Goal: Communication & Community: Answer question/provide support

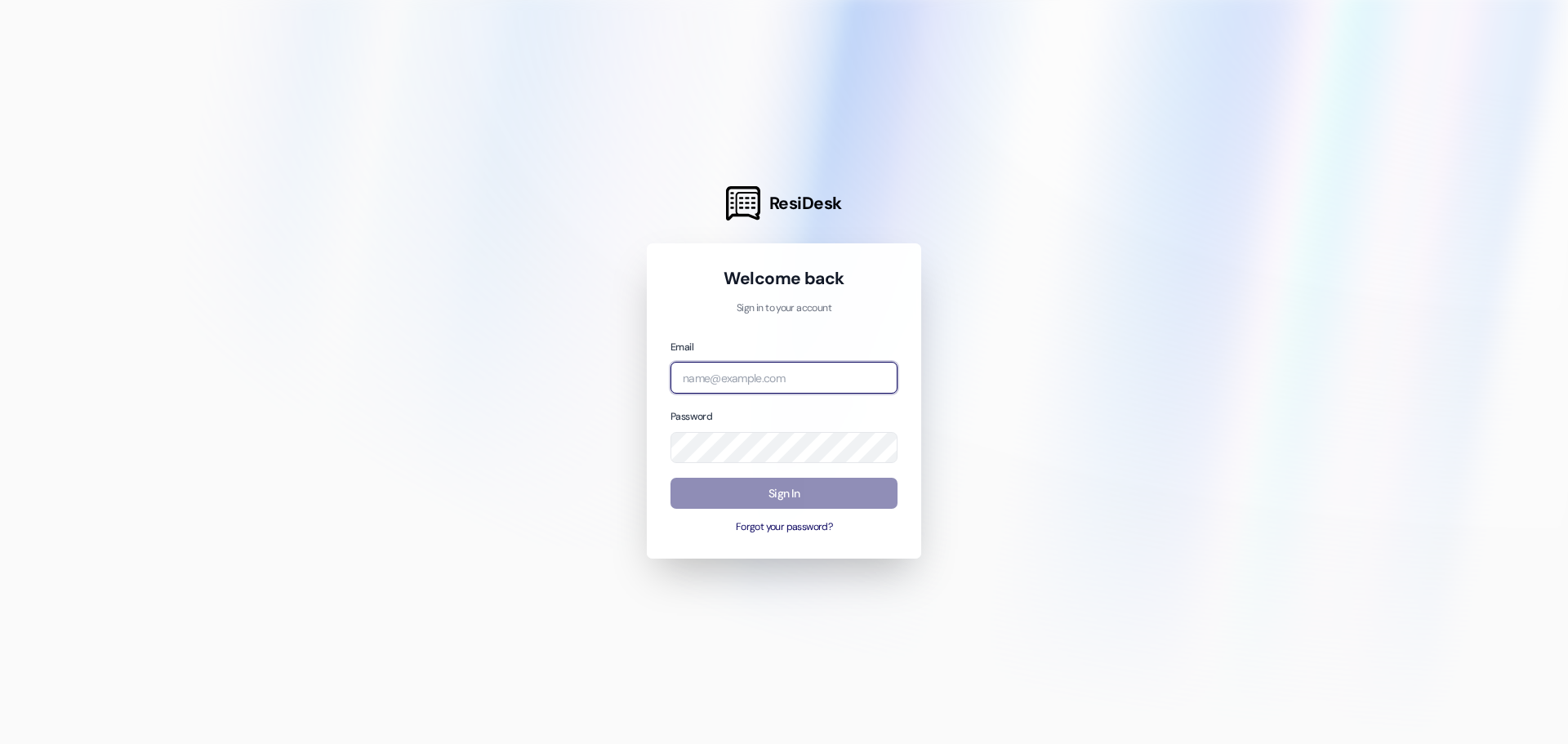
type input "[EMAIL_ADDRESS][DOMAIN_NAME]"
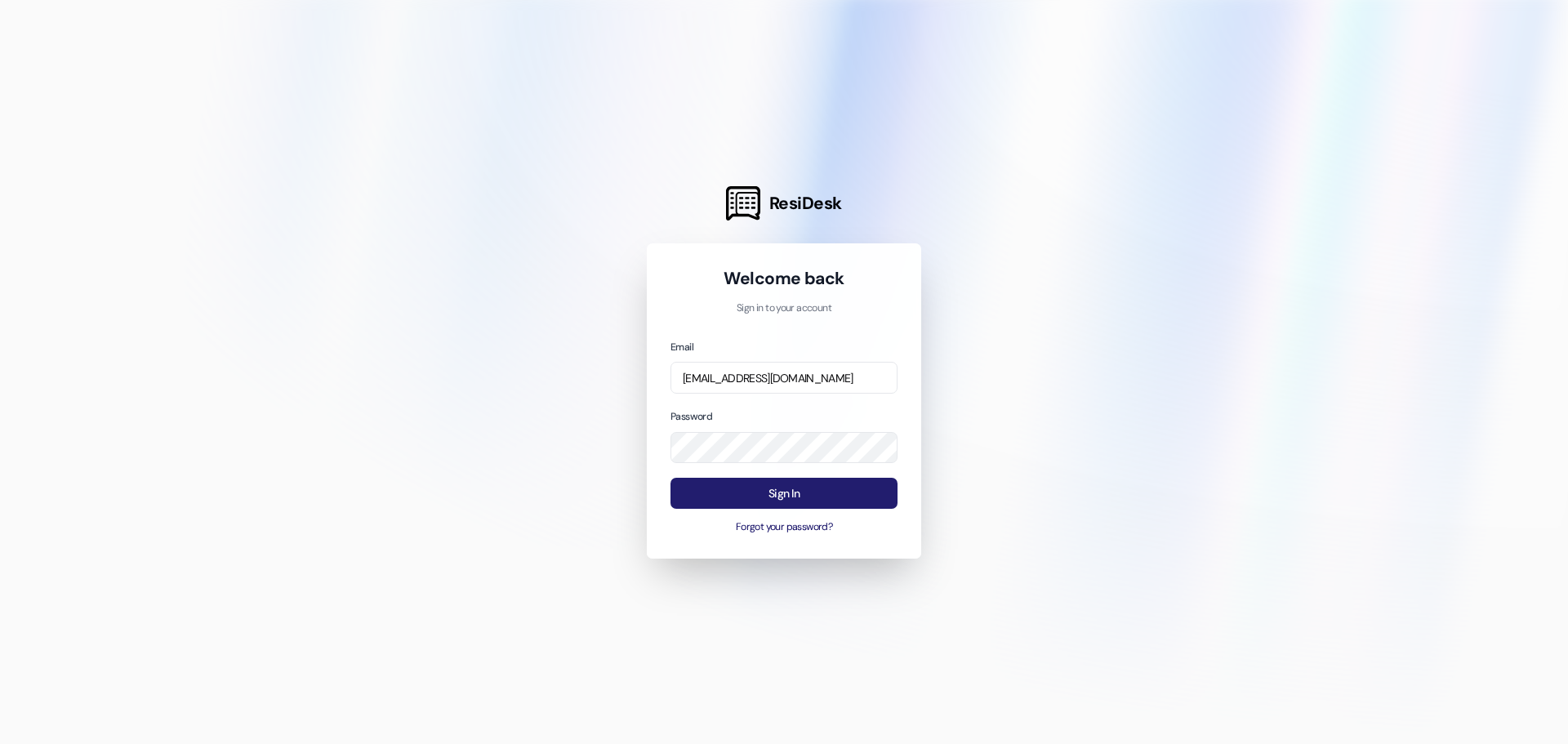
click at [775, 493] on button "Sign In" at bounding box center [784, 493] width 227 height 31
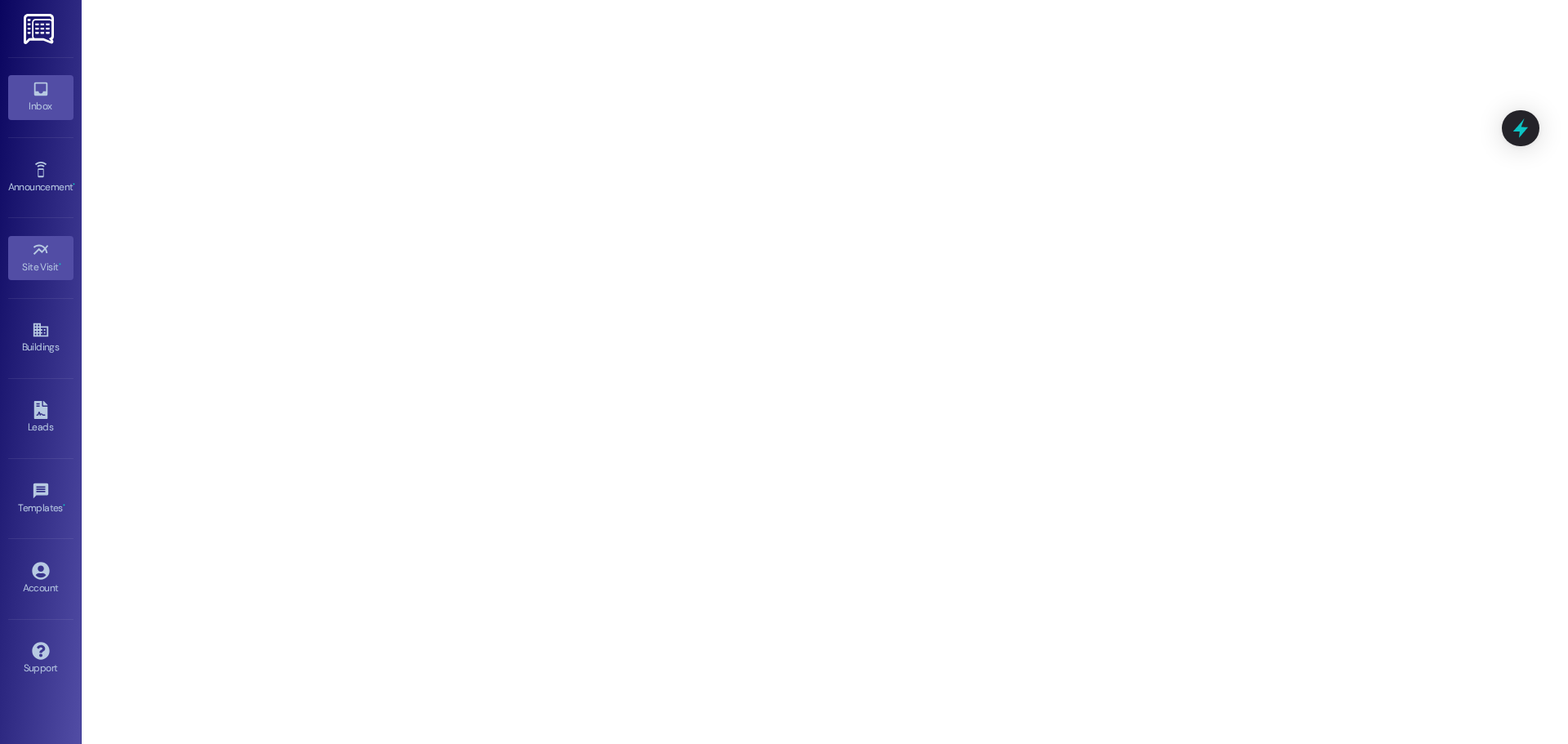
click at [46, 95] on icon at bounding box center [40, 89] width 14 height 14
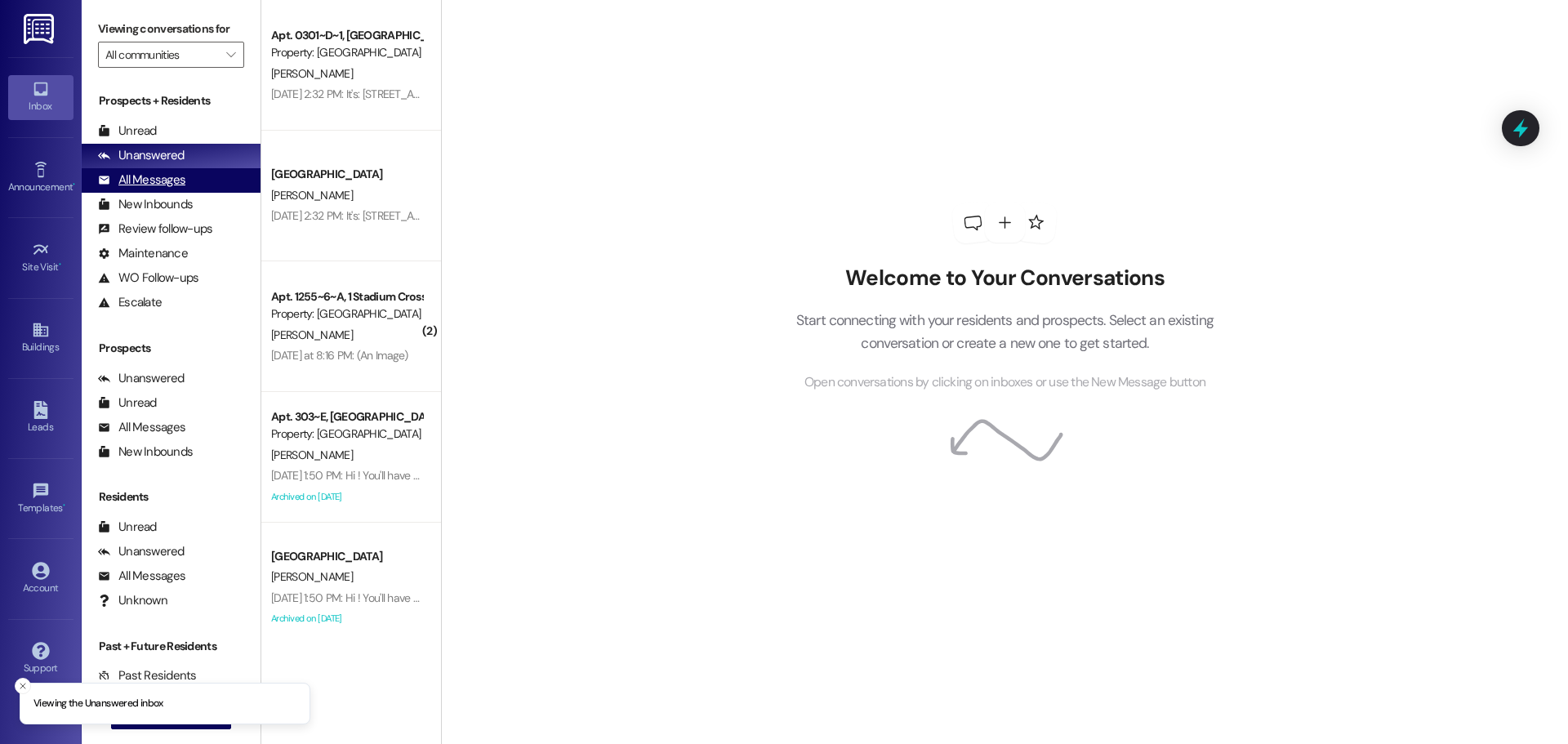
click at [157, 180] on div "All Messages" at bounding box center [141, 180] width 88 height 17
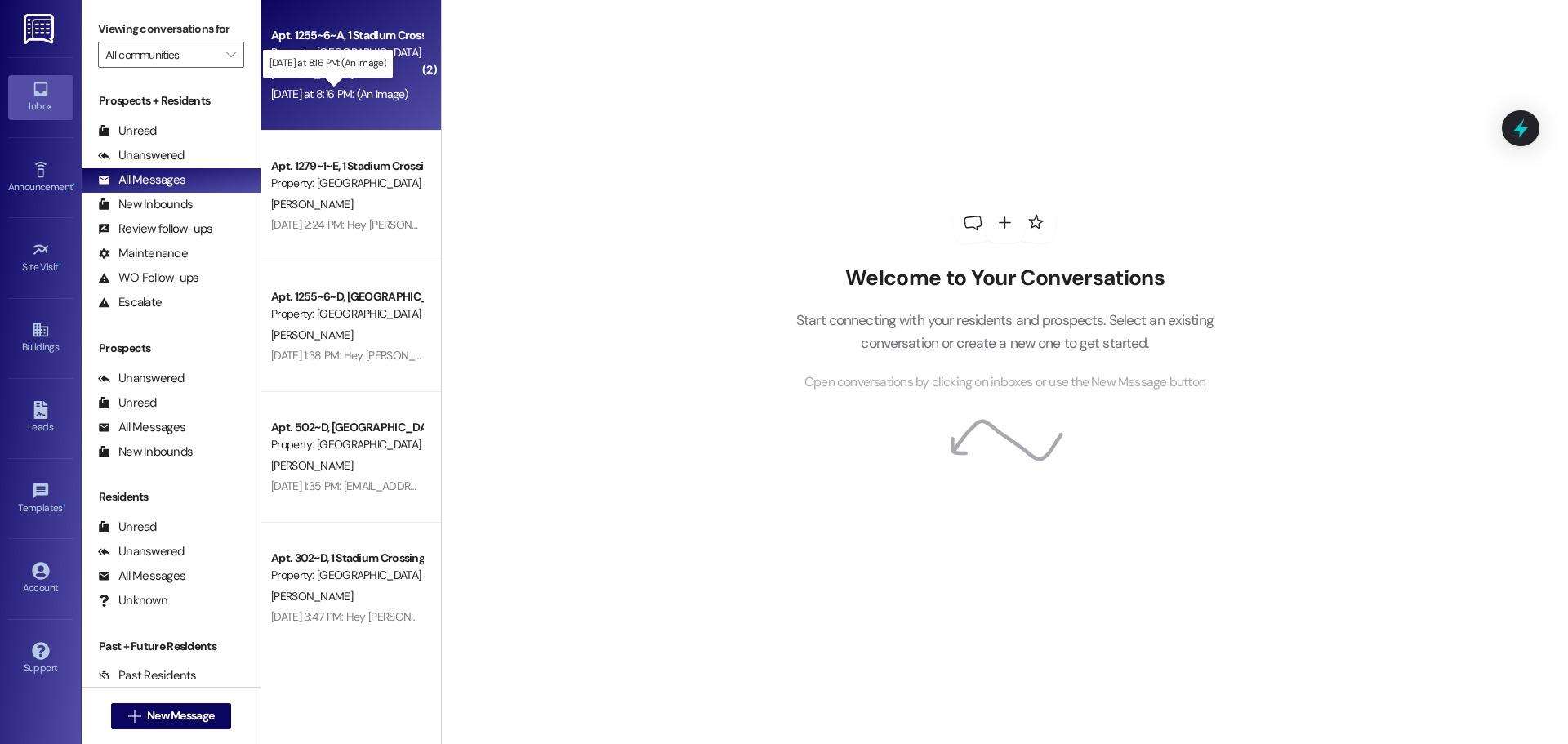
click at [333, 94] on div "[DATE] at 8:16 PM: (An Image) [DATE] at 8:16 PM: (An Image)" at bounding box center [340, 94] width 137 height 15
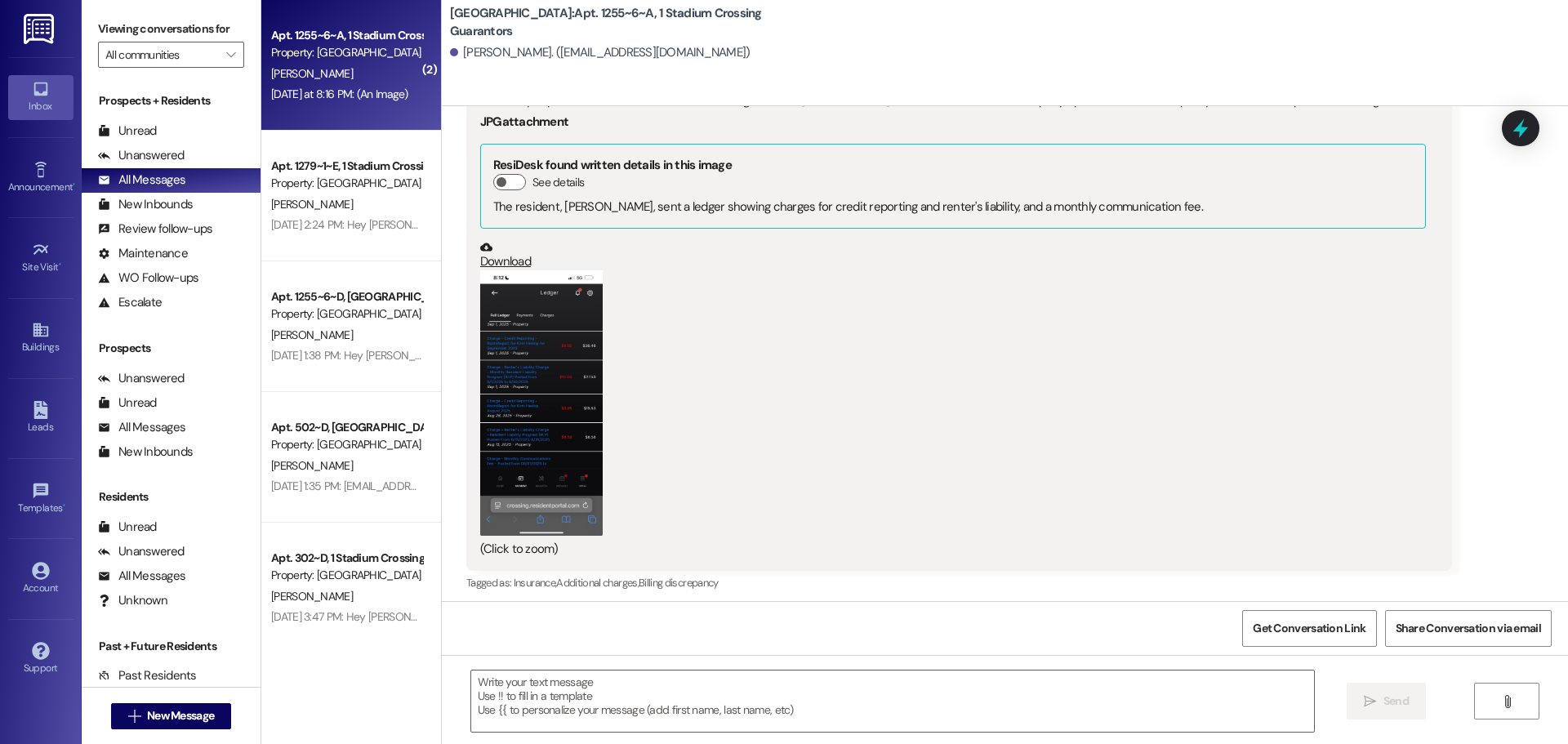
scroll to position [1497, 0]
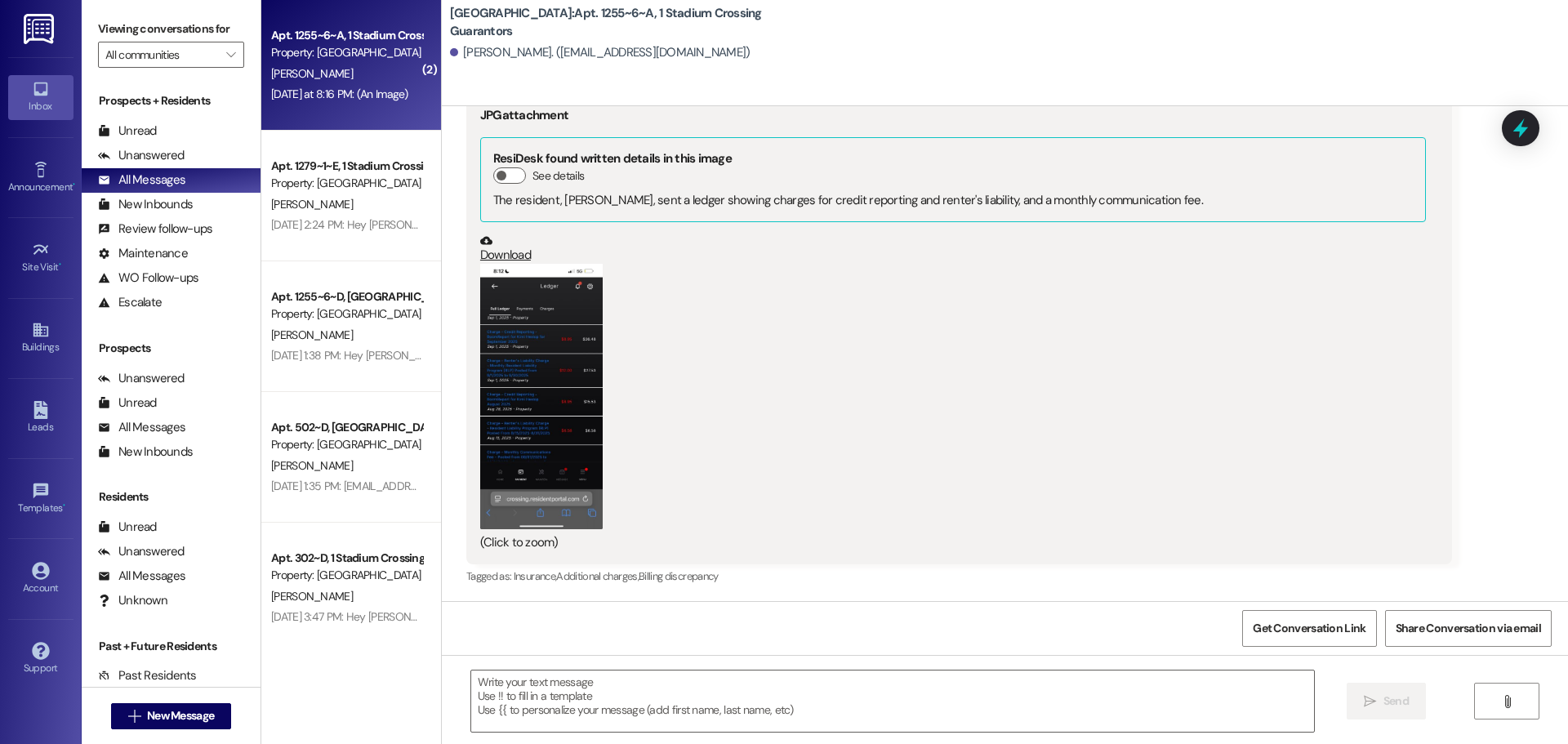
click at [527, 363] on button "Zoom image" at bounding box center [541, 396] width 122 height 265
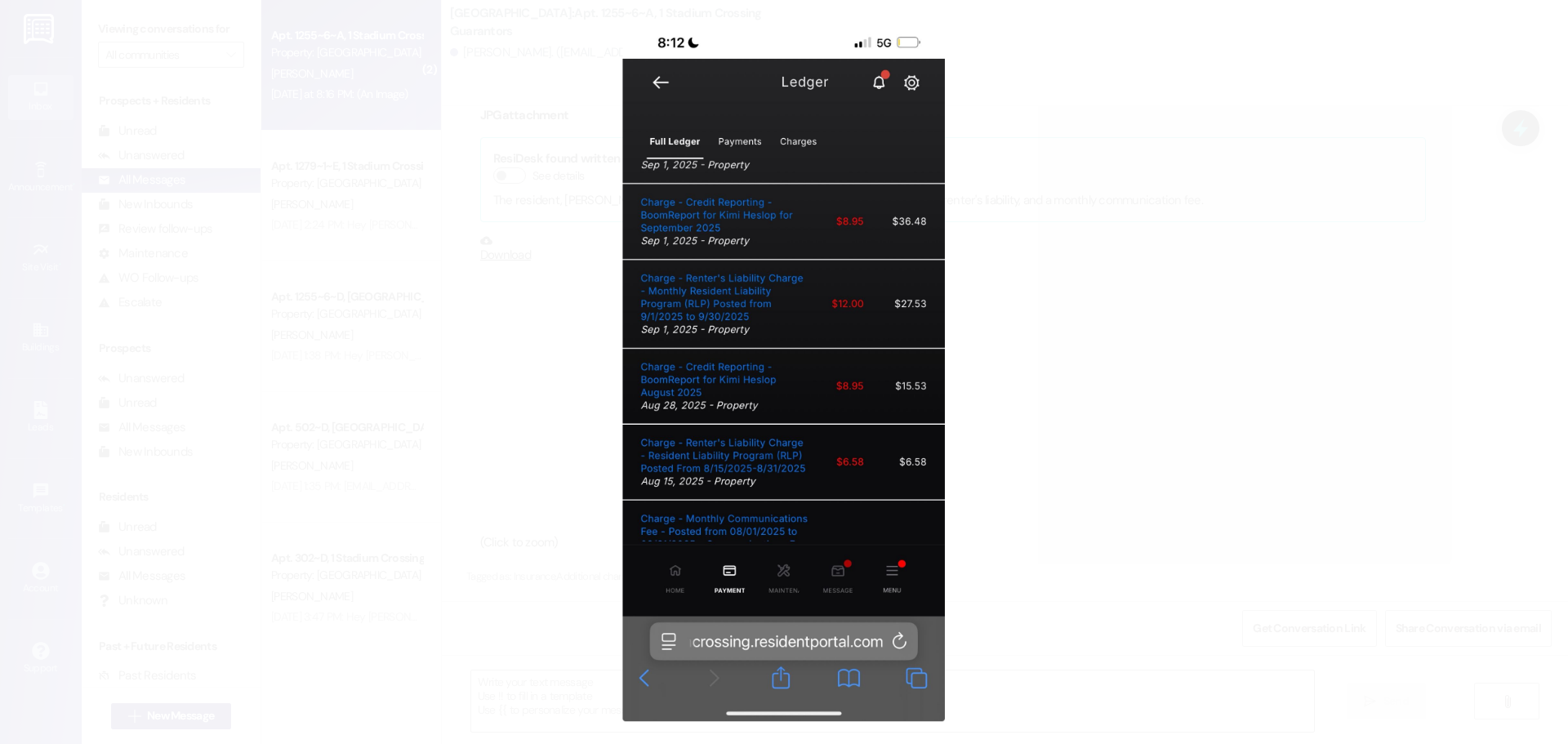
click at [1115, 261] on button "Unzoom image" at bounding box center [784, 372] width 1568 height 744
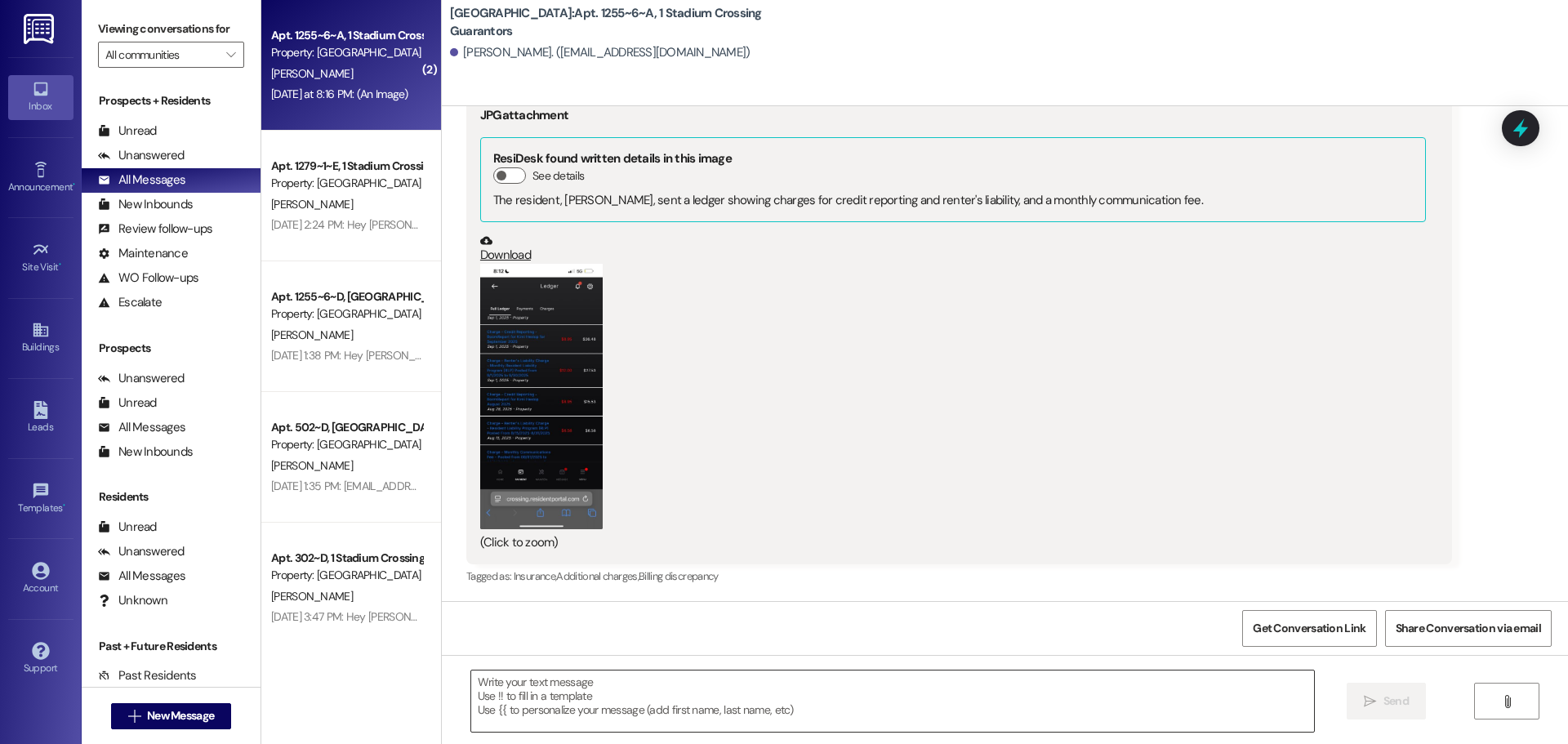
click at [543, 694] on textarea at bounding box center [892, 701] width 842 height 61
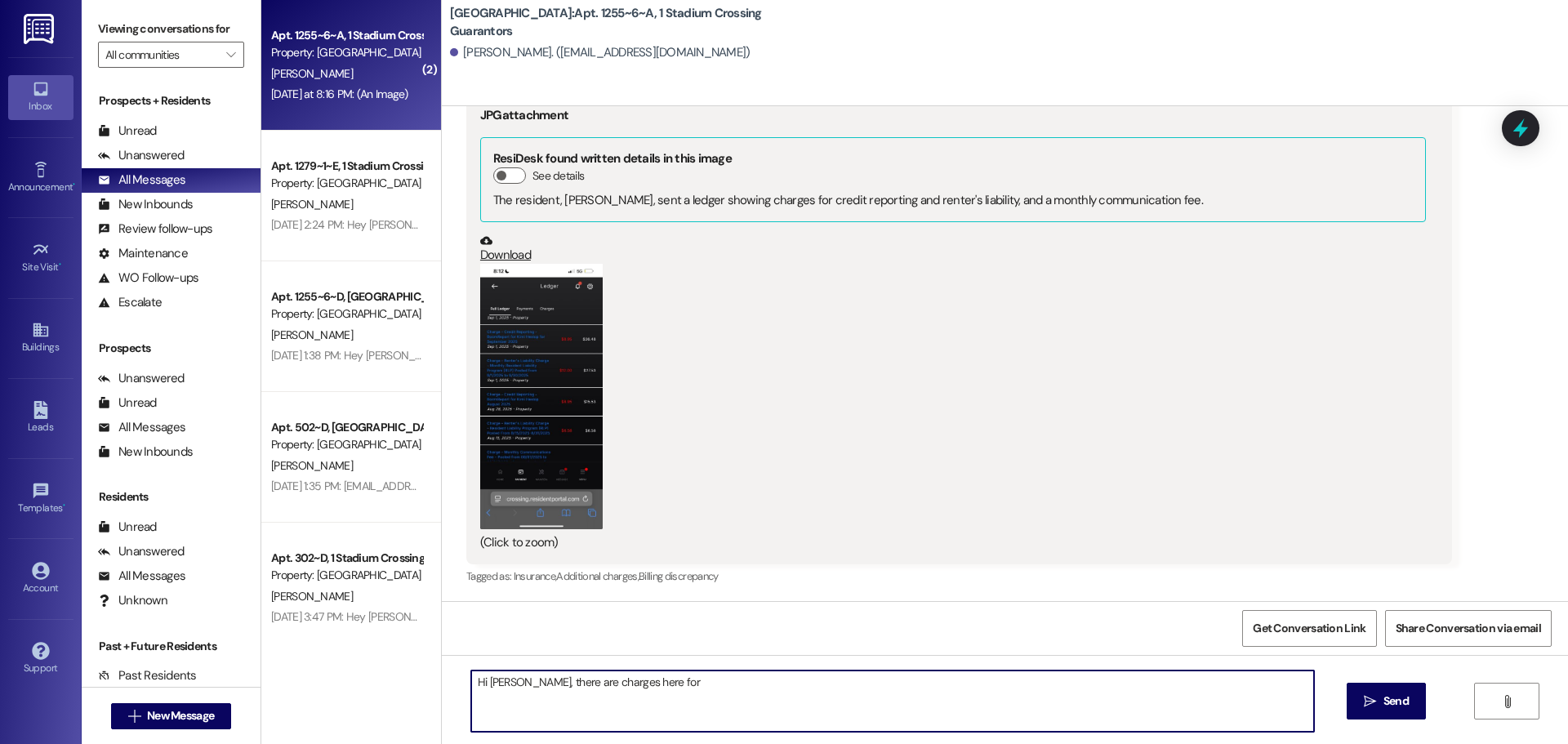
click at [551, 334] on button "Zoom image" at bounding box center [541, 396] width 122 height 265
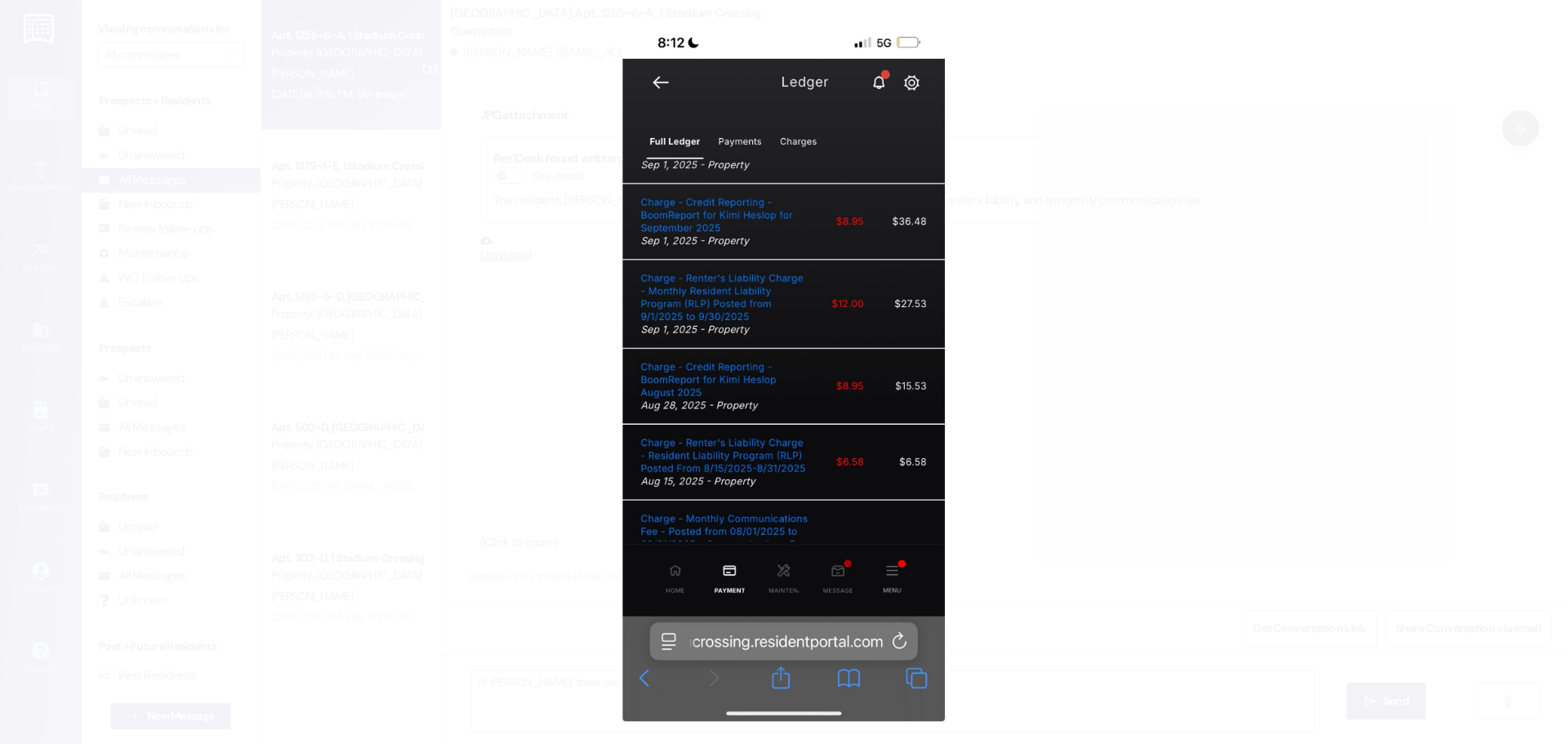
click at [1099, 353] on button "Unzoom image" at bounding box center [784, 372] width 1568 height 744
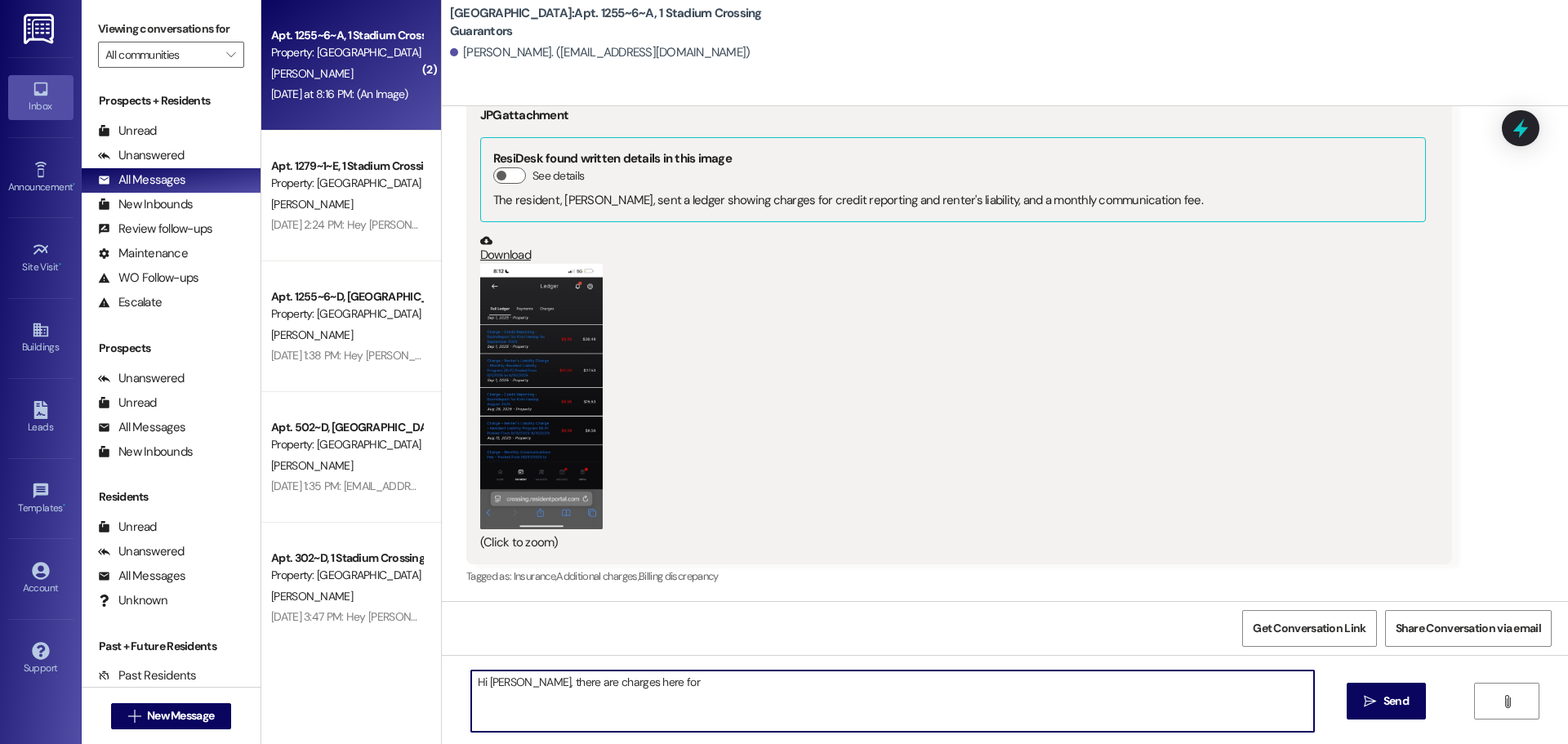
click at [675, 682] on textarea "Hi [PERSON_NAME], there are charges here for" at bounding box center [892, 701] width 842 height 61
click at [764, 682] on textarea "Hi [PERSON_NAME], there are charges here for Boom Credit Reporting and Resident…" at bounding box center [892, 701] width 842 height 61
click at [871, 682] on textarea "Hi [PERSON_NAME], there are charges here for Boom Credit Reporting and the Resi…" at bounding box center [892, 701] width 842 height 61
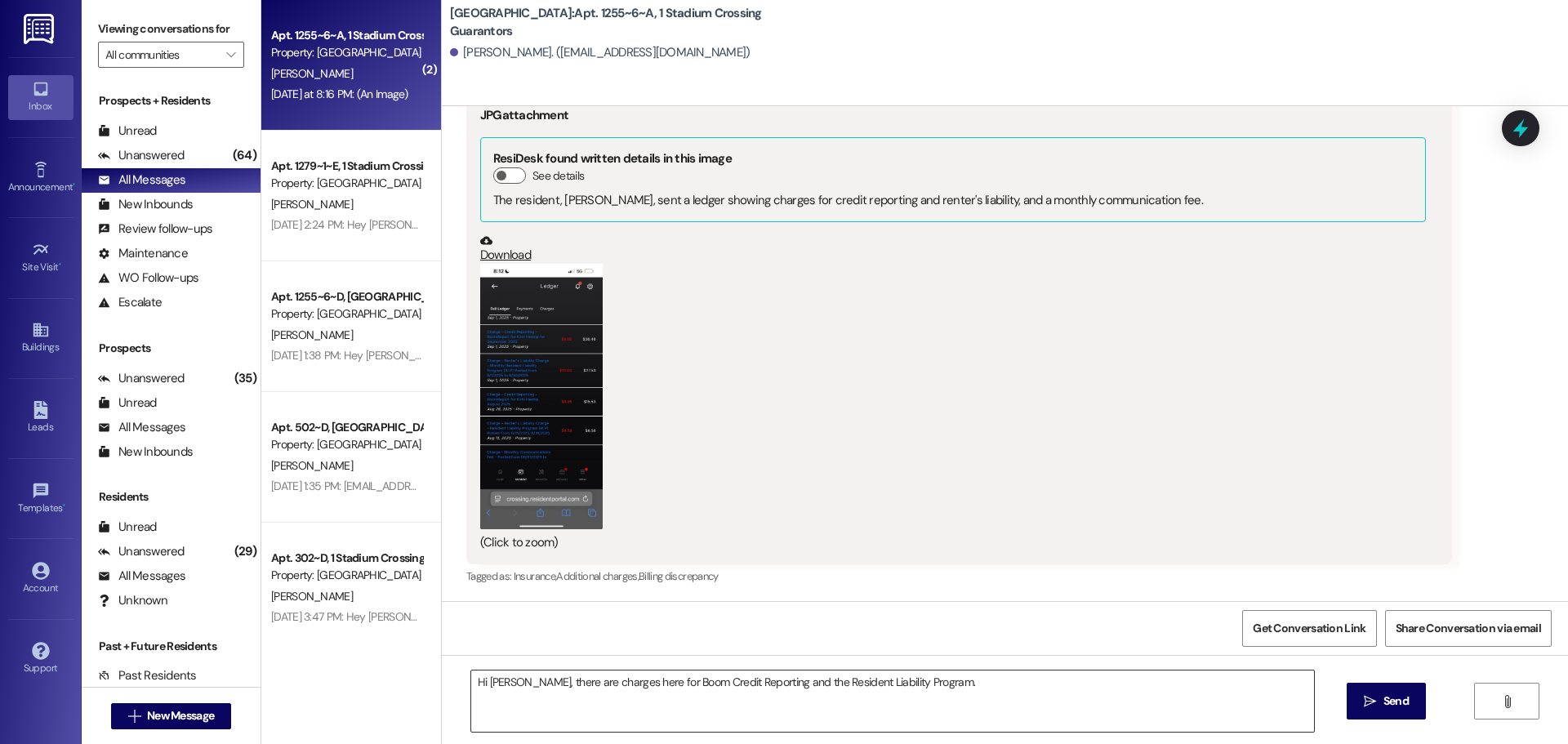
drag, startPoint x: 920, startPoint y: 680, endPoint x: 976, endPoint y: 680, distance: 56.0
click at [920, 680] on textarea "Hi [PERSON_NAME], there are charges here for Boom Credit Reporting and the Resi…" at bounding box center [892, 701] width 842 height 61
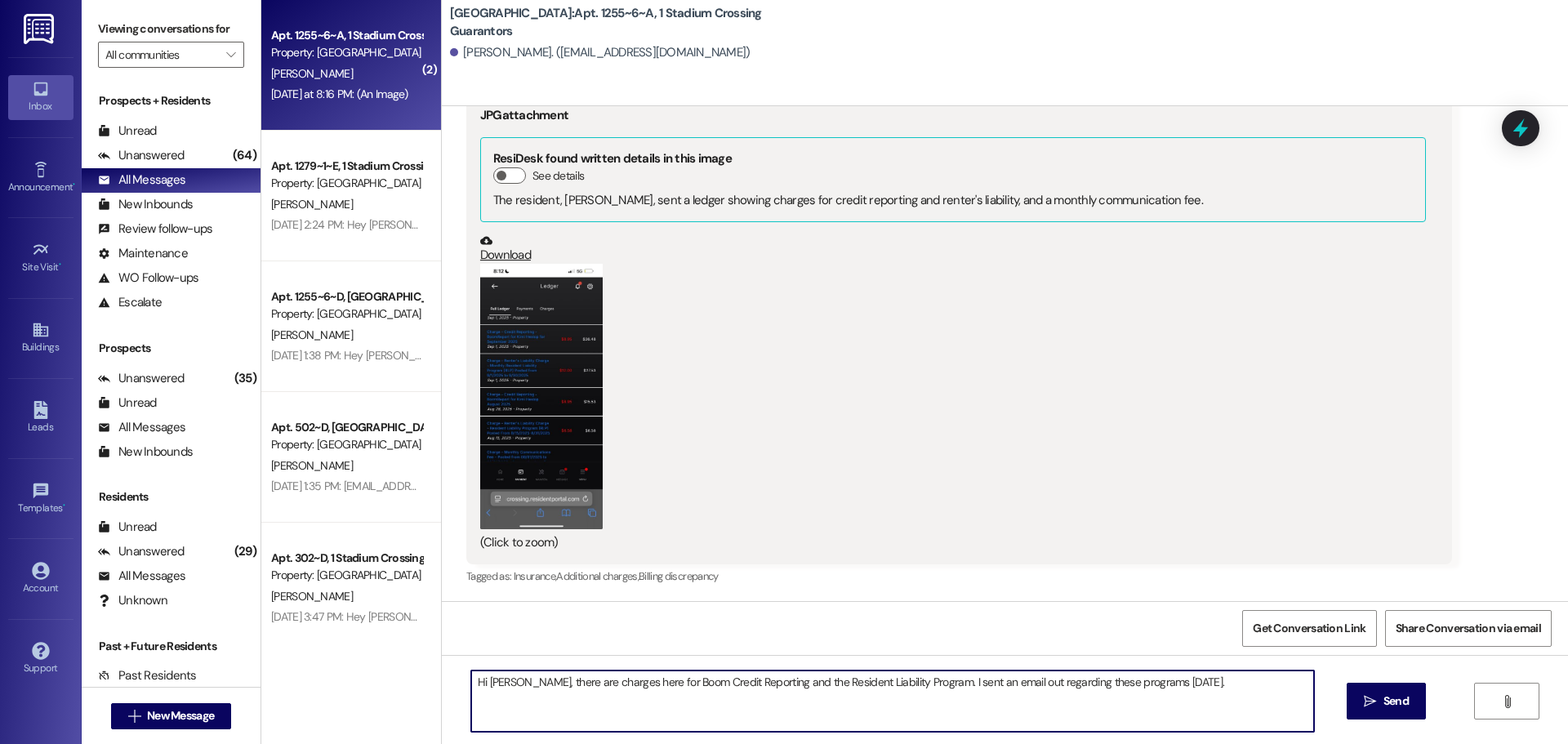
click at [1184, 673] on textarea "Hi [PERSON_NAME], there are charges here for Boom Credit Reporting and the Resi…" at bounding box center [892, 701] width 842 height 61
drag, startPoint x: 1171, startPoint y: 683, endPoint x: 1199, endPoint y: 712, distance: 40.3
click at [1199, 712] on textarea "Hi [PERSON_NAME], there are charges here for Boom Credit Reporting and the Resi…" at bounding box center [892, 701] width 842 height 61
click at [800, 698] on textarea "Hi [PERSON_NAME], there are charges here for Boom Credit Reporting and the Resi…" at bounding box center [892, 701] width 842 height 61
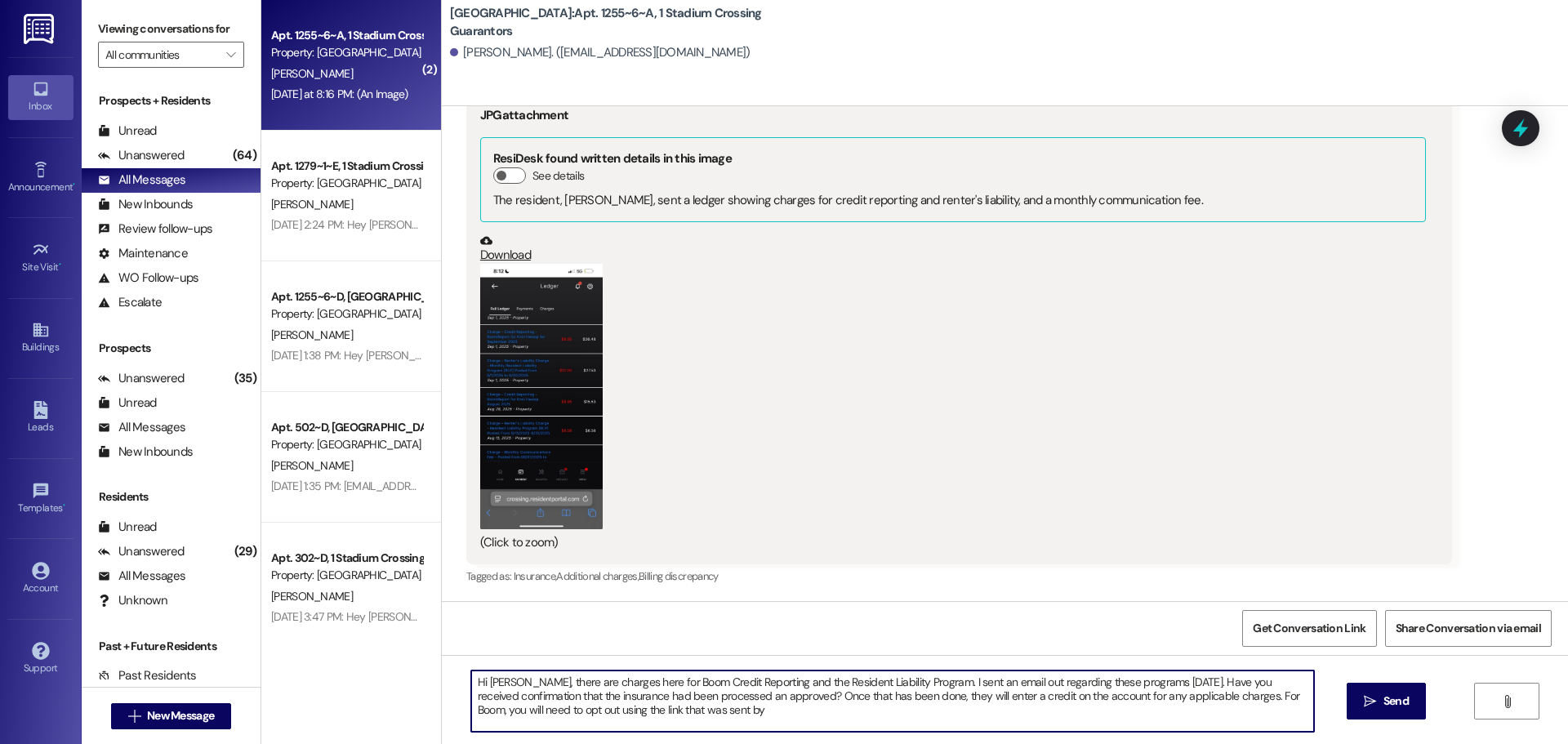
drag, startPoint x: 1222, startPoint y: 698, endPoint x: 1236, endPoint y: 715, distance: 22.0
click at [1236, 715] on textarea "Hi [PERSON_NAME], there are charges here for Boom Credit Reporting and the Resi…" at bounding box center [892, 701] width 842 height 61
click at [1168, 678] on textarea "Hi [PERSON_NAME], there are charges here for Boom Credit Reporting and the Resi…" at bounding box center [892, 701] width 842 height 61
click at [673, 698] on textarea "Hi [PERSON_NAME], there are charges here for Boom Credit Reporting and the Resi…" at bounding box center [892, 701] width 842 height 61
paste textarea "[URL][DOMAIN_NAME]"
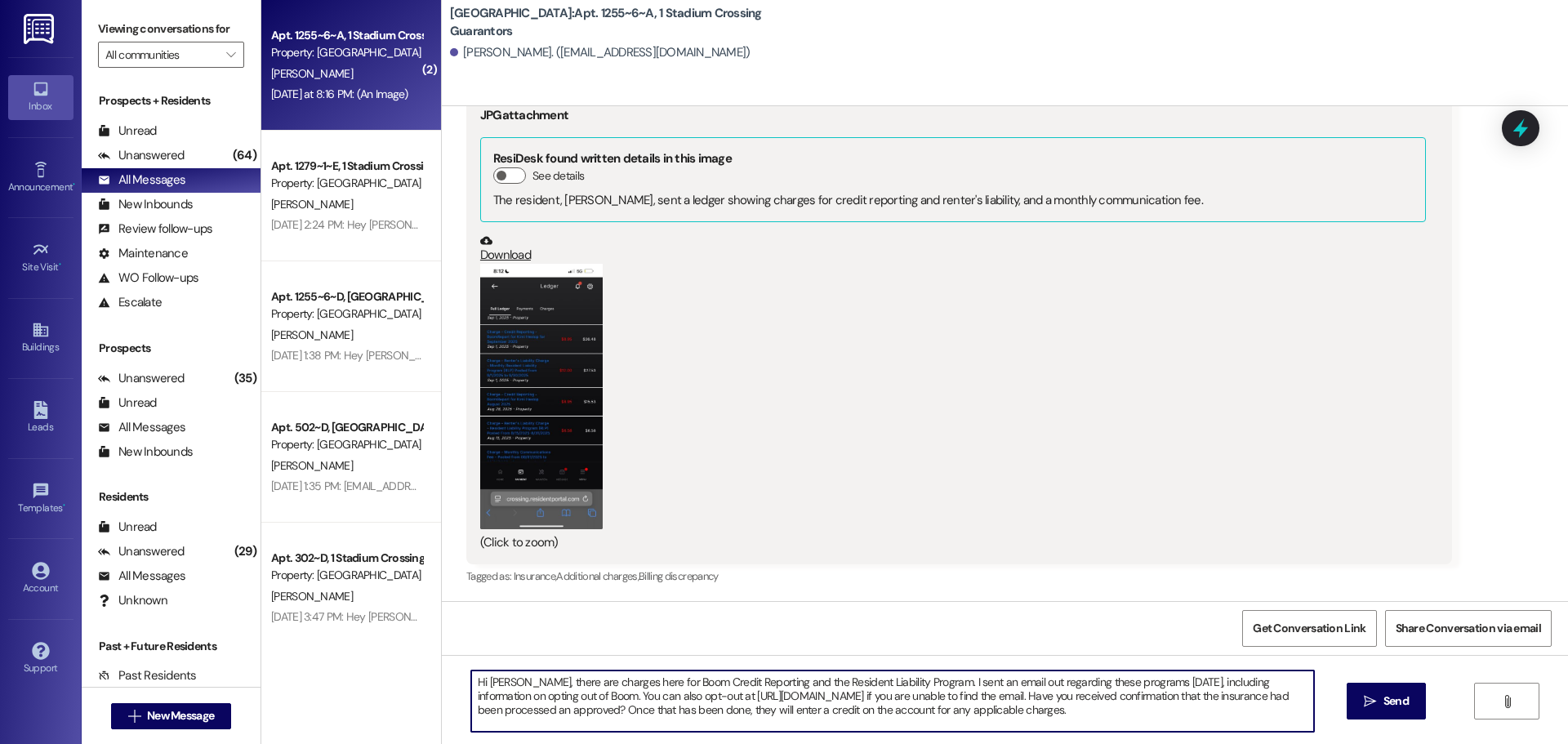
click at [1083, 713] on textarea "Hi [PERSON_NAME], there are charges here for Boom Credit Reporting and the Resi…" at bounding box center [892, 701] width 842 height 61
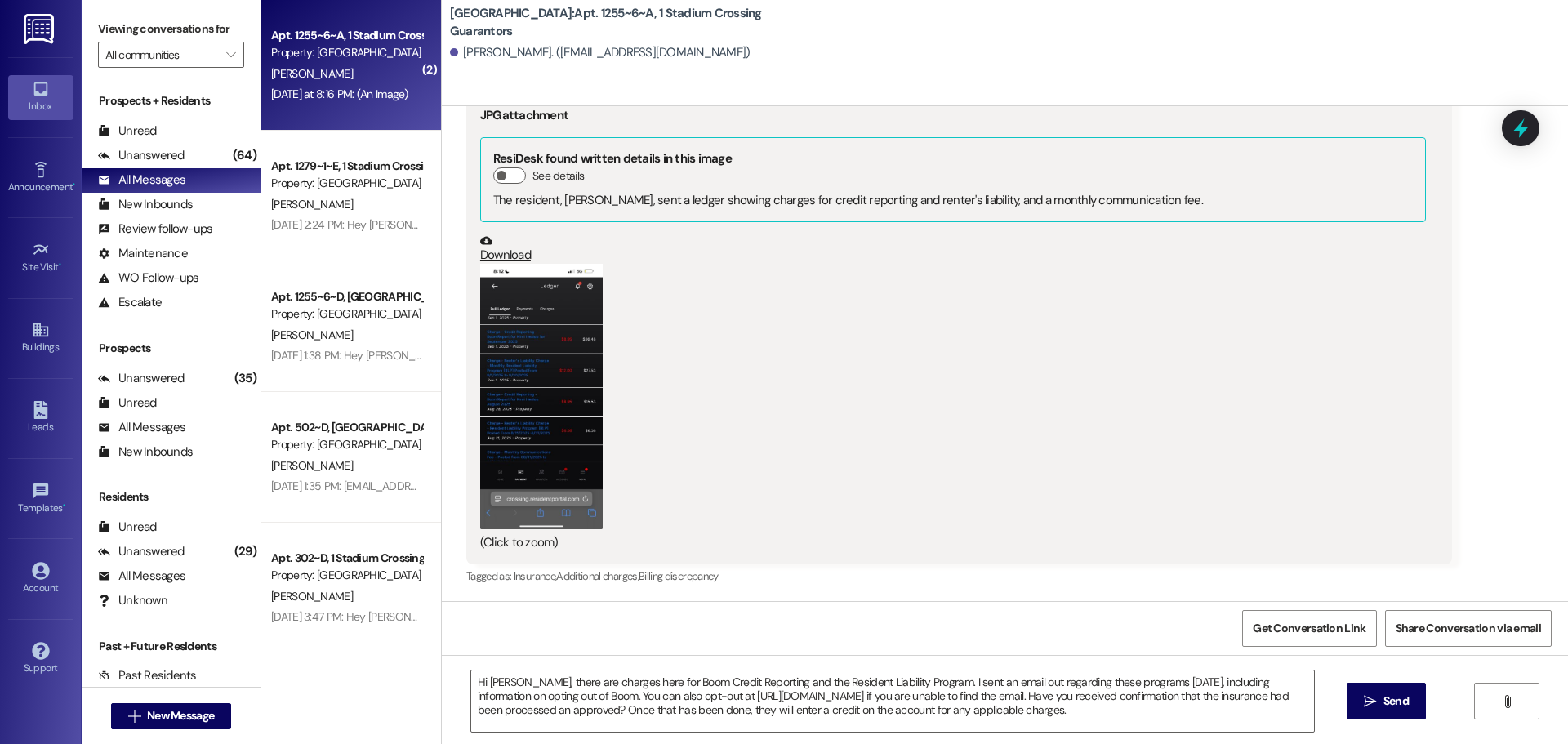
click at [541, 426] on button "Zoom image" at bounding box center [541, 396] width 122 height 265
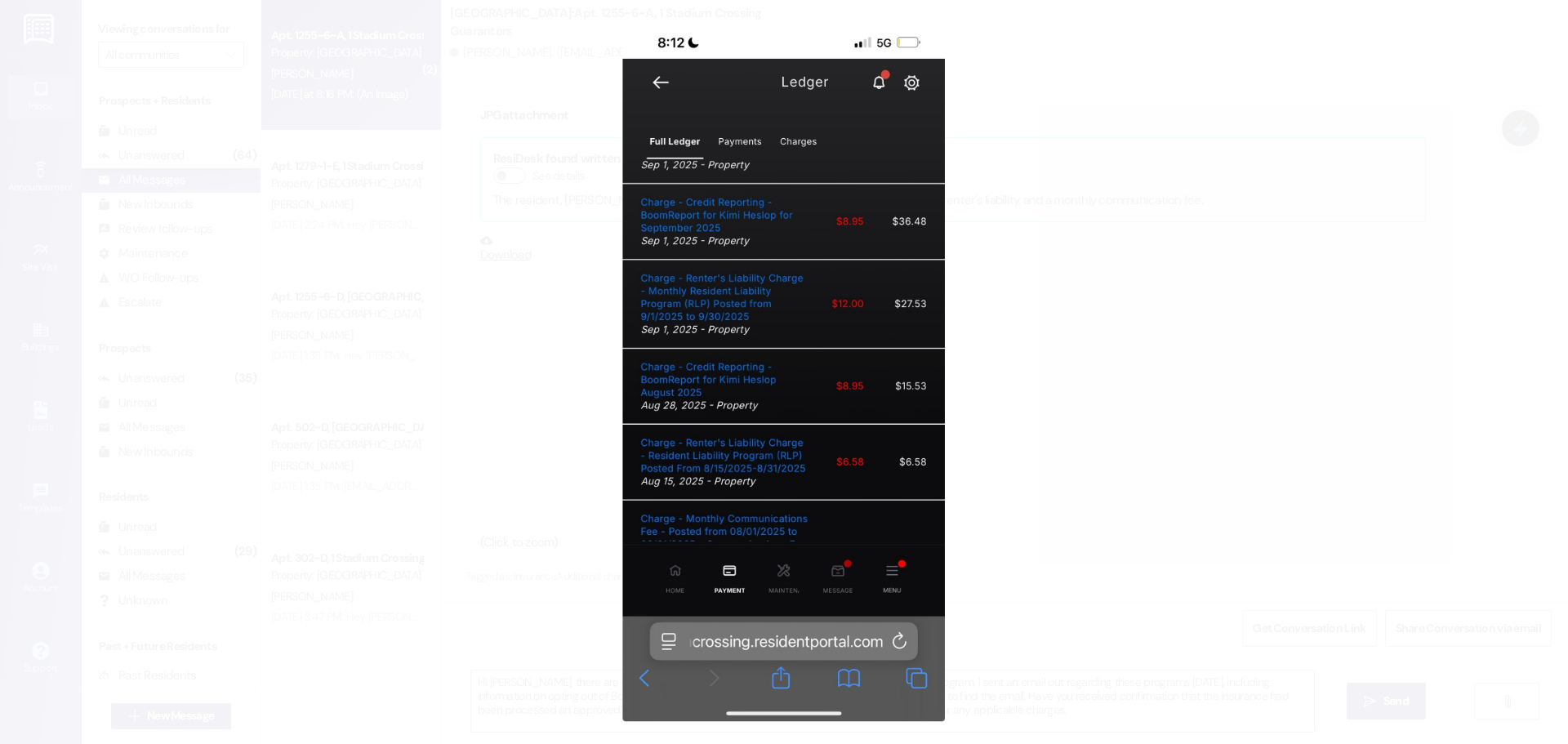
click at [597, 319] on button "Unzoom image" at bounding box center [784, 372] width 1568 height 744
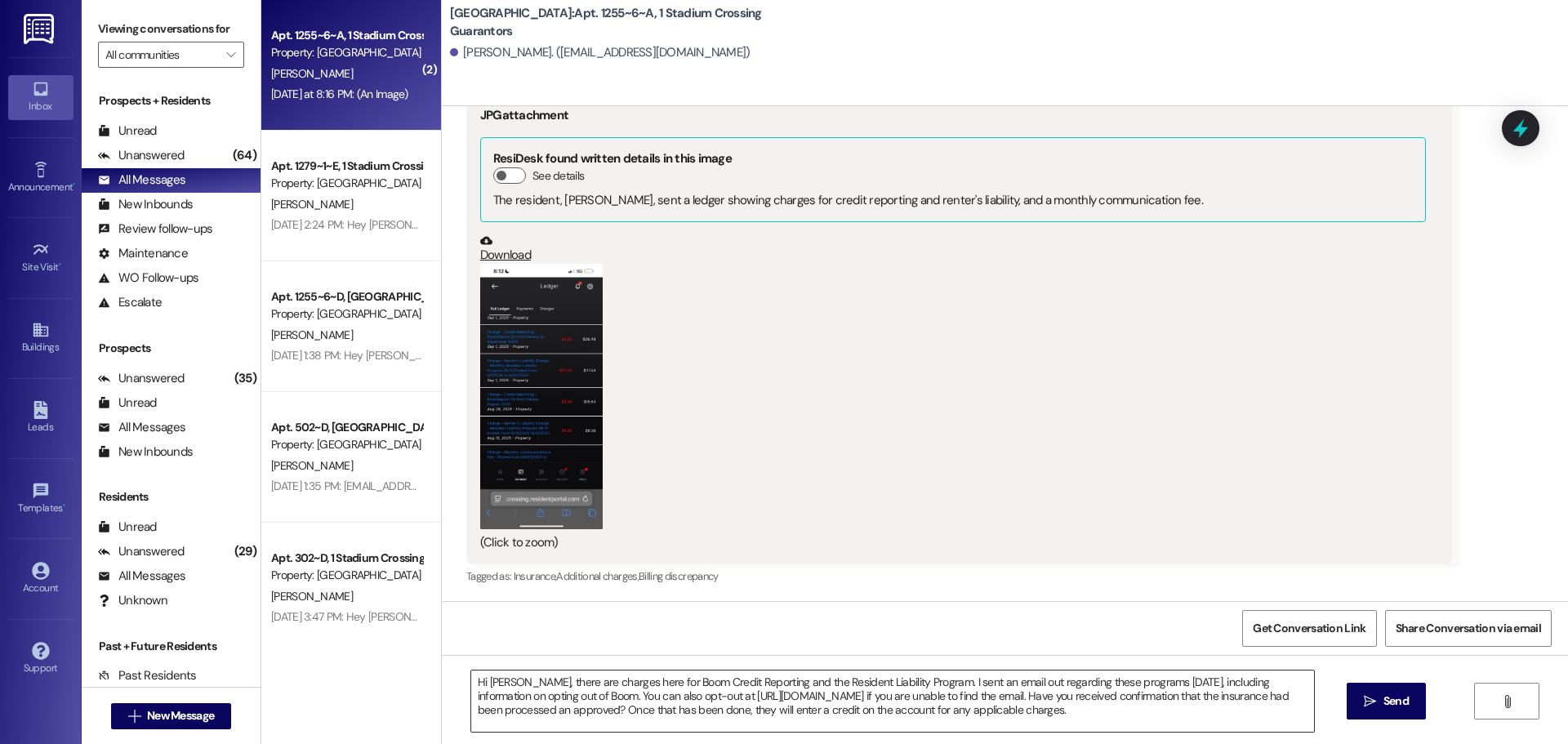
click at [521, 679] on textarea "Hi [PERSON_NAME], there are charges here for Boom Credit Reporting and the Resi…" at bounding box center [892, 701] width 842 height 61
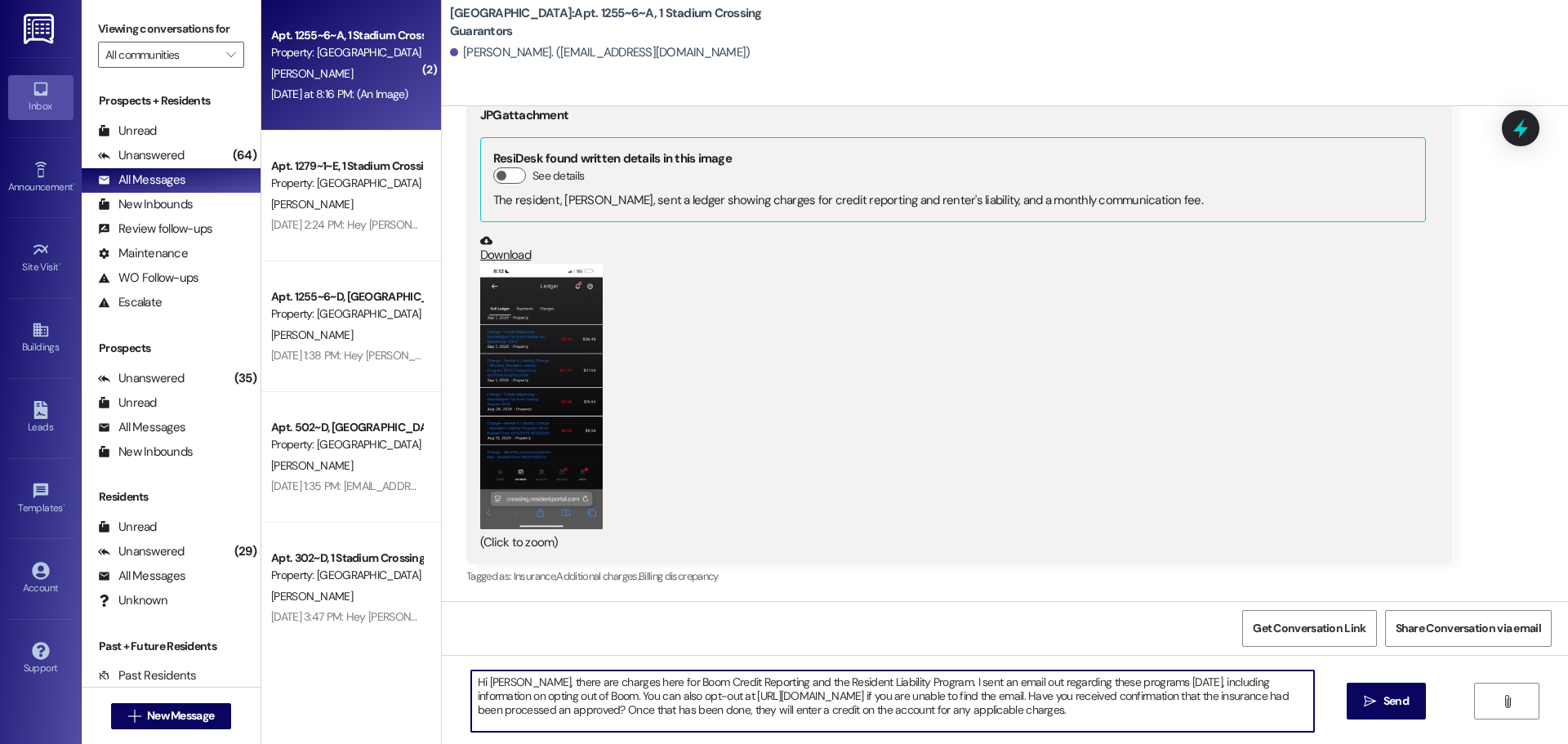
click at [521, 679] on textarea "Hi [PERSON_NAME], there are charges here for Boom Credit Reporting and the Resi…" at bounding box center [892, 701] width 842 height 61
click at [612, 684] on textarea "Hi [PERSON_NAME], those are charges here for Boom Credit Reporting and the Resi…" at bounding box center [892, 701] width 842 height 61
click at [1273, 698] on textarea "Hi [PERSON_NAME], those are charges for Boom Credit Reporting and the Resident …" at bounding box center [892, 701] width 842 height 61
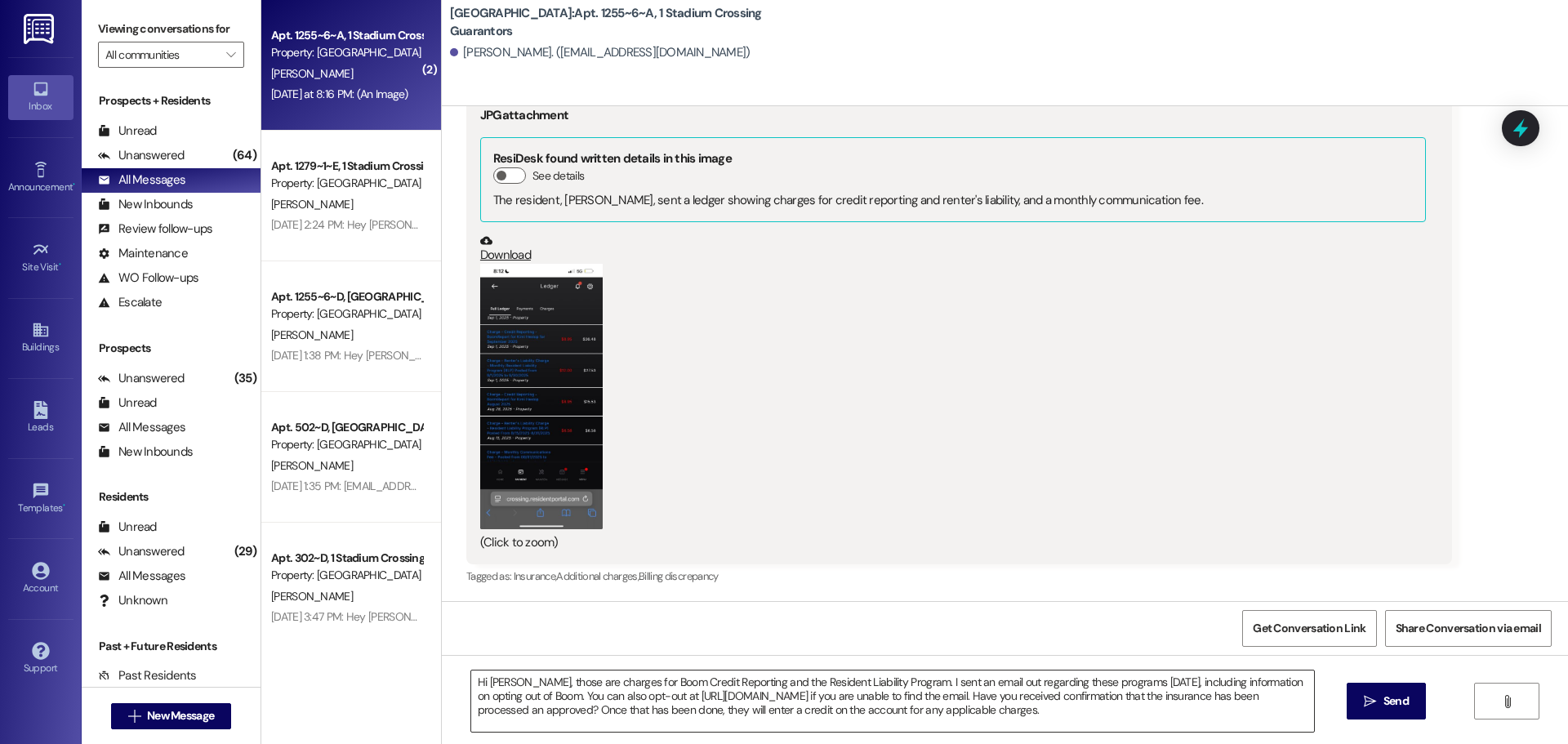
click at [1015, 698] on textarea "Hi [PERSON_NAME], those are charges for Boom Credit Reporting and the Resident …" at bounding box center [892, 701] width 842 height 61
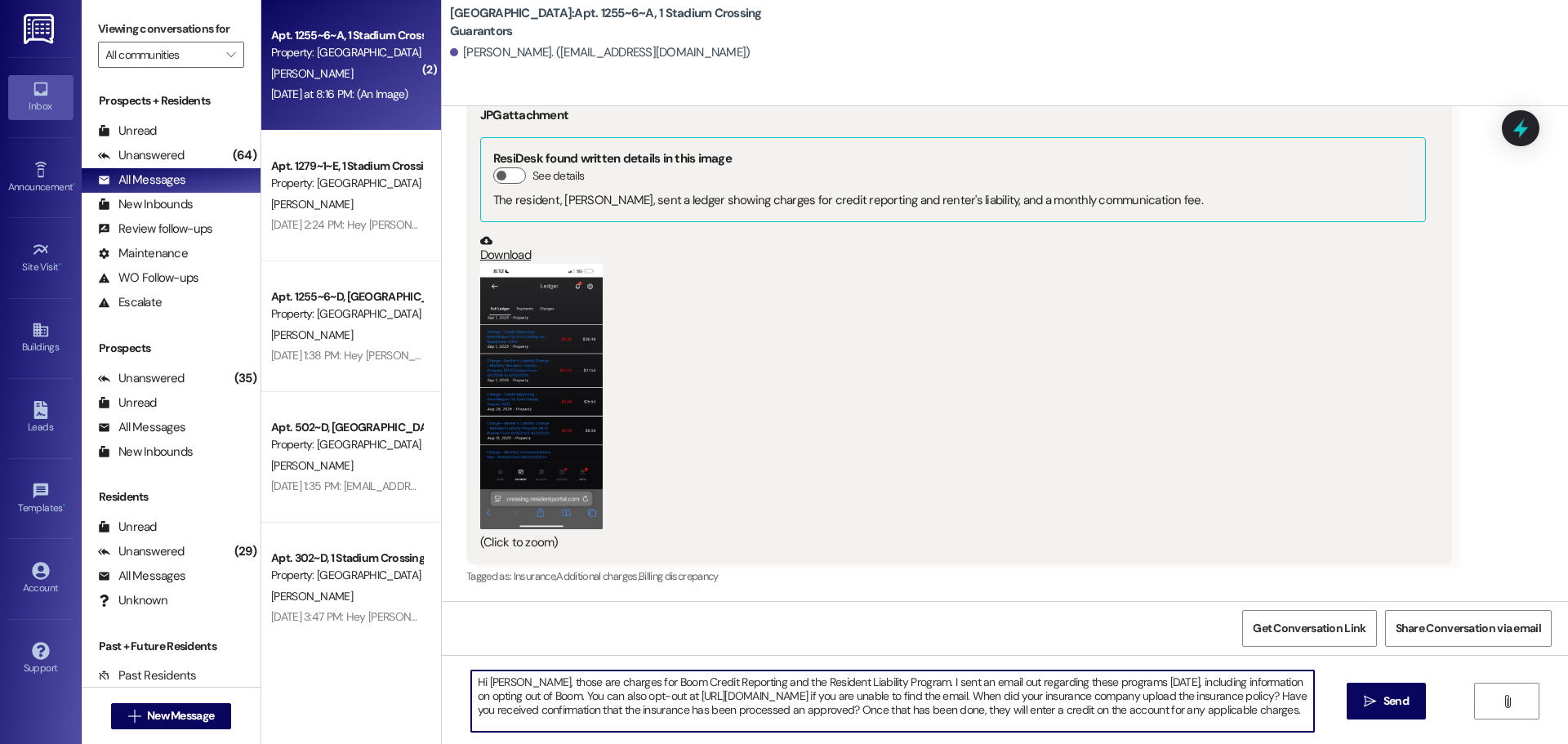
scroll to position [4, 0]
type textarea "Hi [PERSON_NAME], those are charges for Boom Credit Reporting and the Resident …"
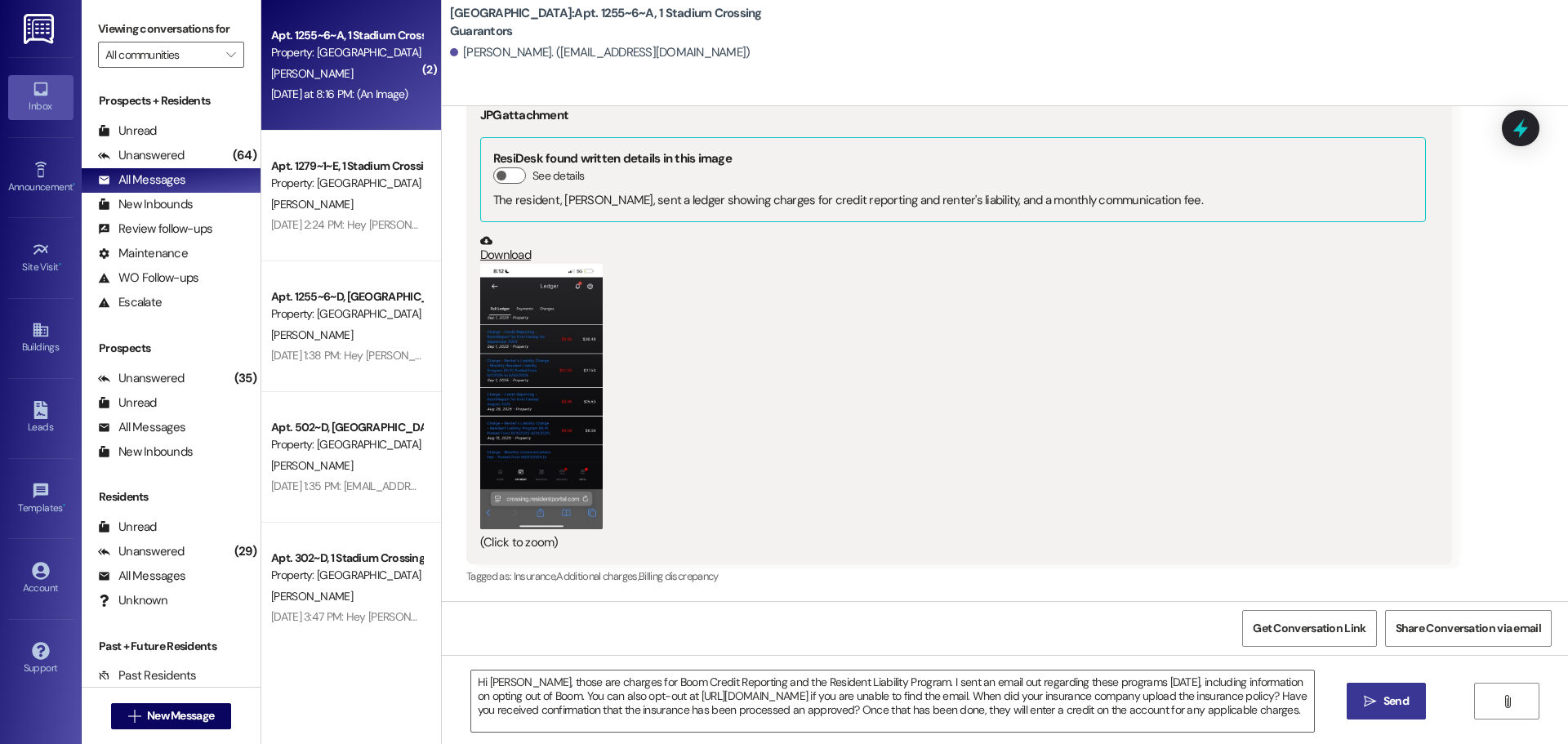
click at [1350, 704] on button " Send" at bounding box center [1386, 701] width 79 height 36
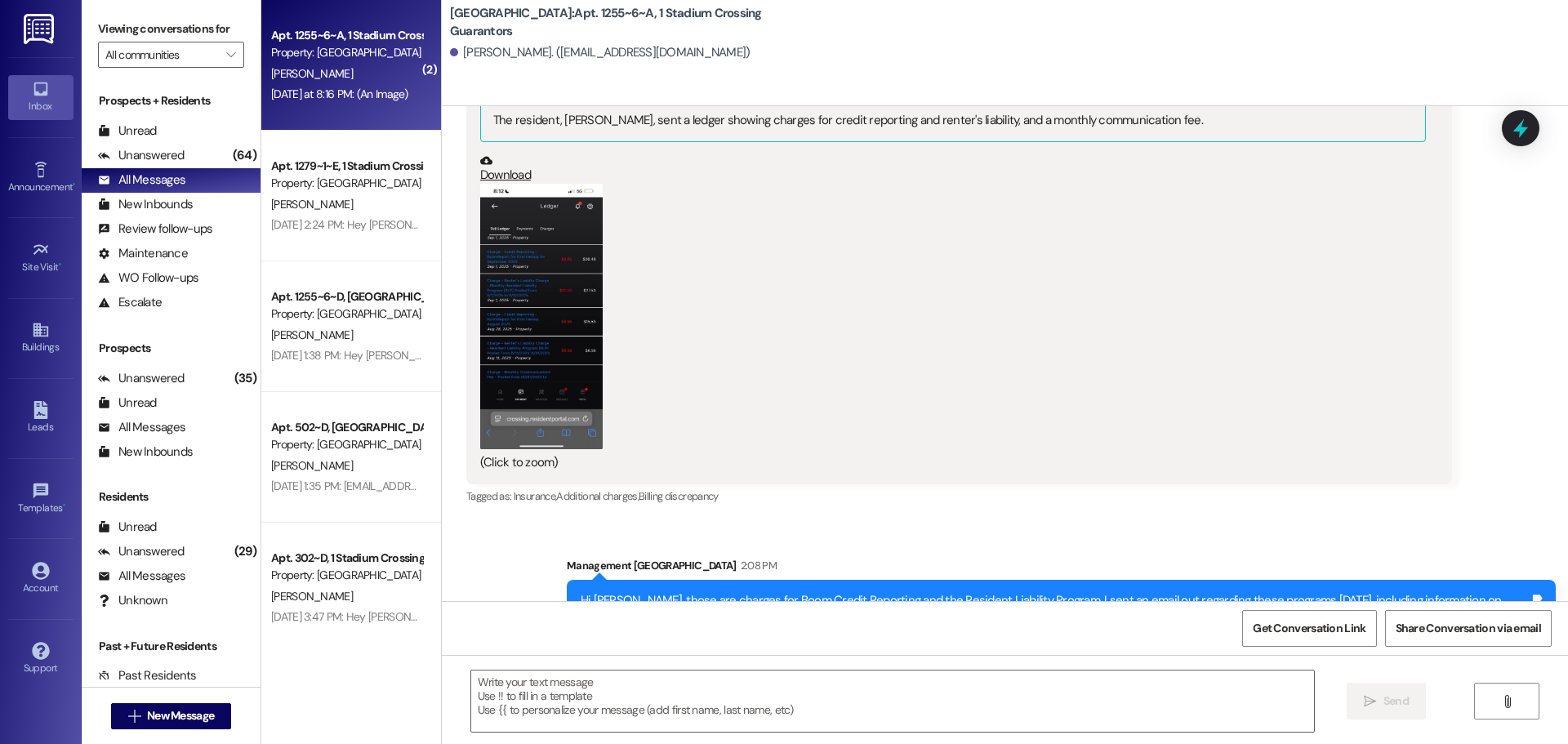
scroll to position [1645, 0]
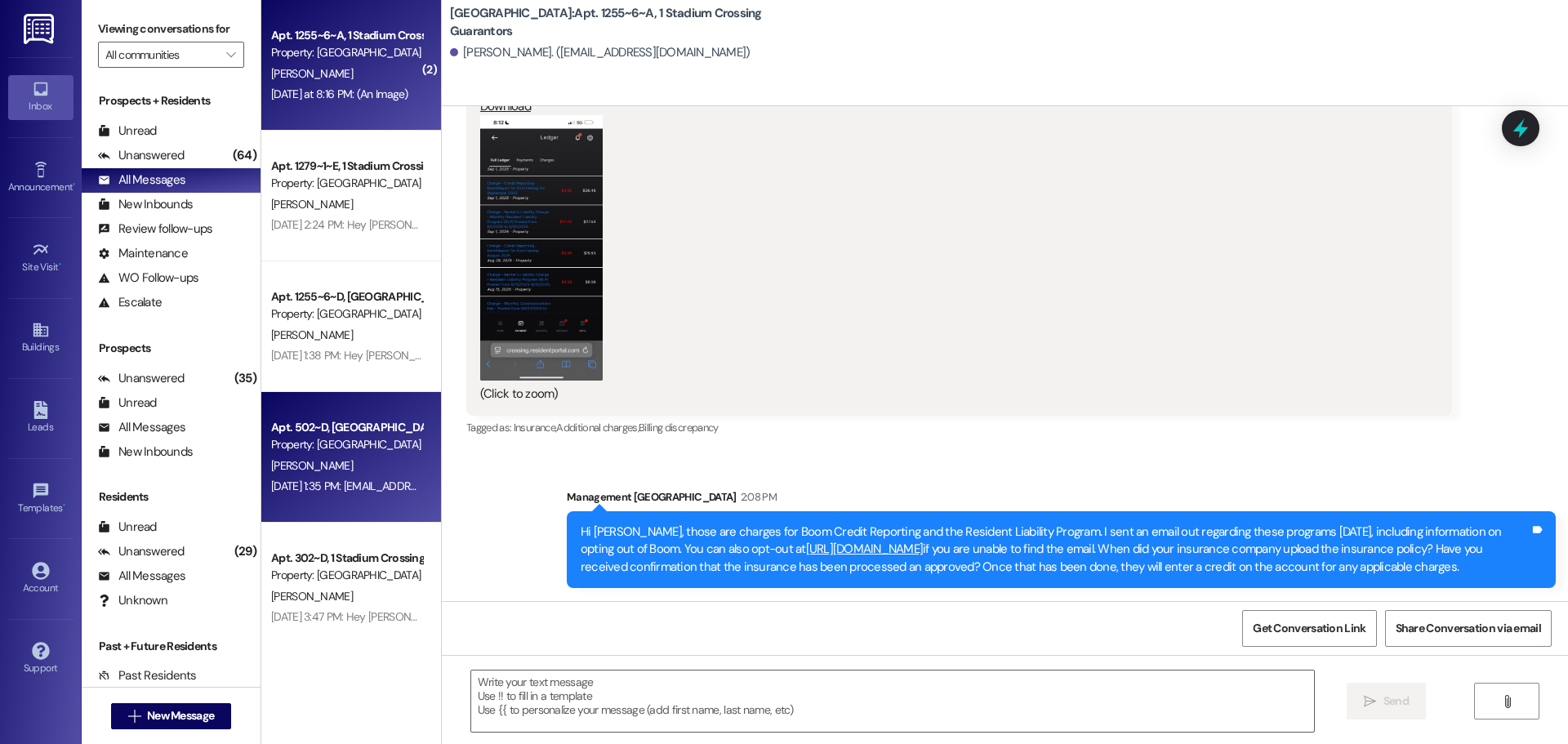
click at [324, 438] on div "Property: [GEOGRAPHIC_DATA]" at bounding box center [347, 444] width 151 height 17
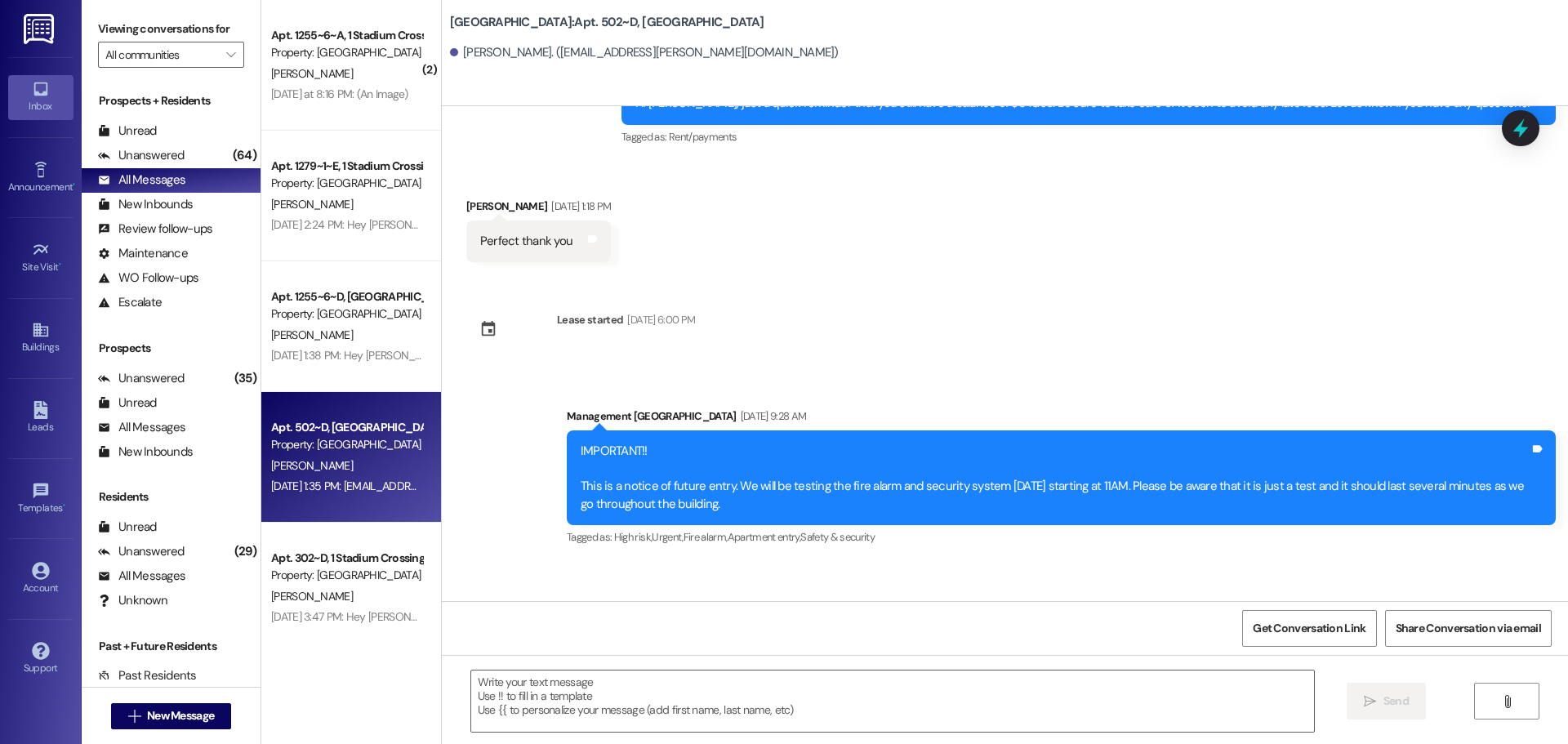
scroll to position [4911, 0]
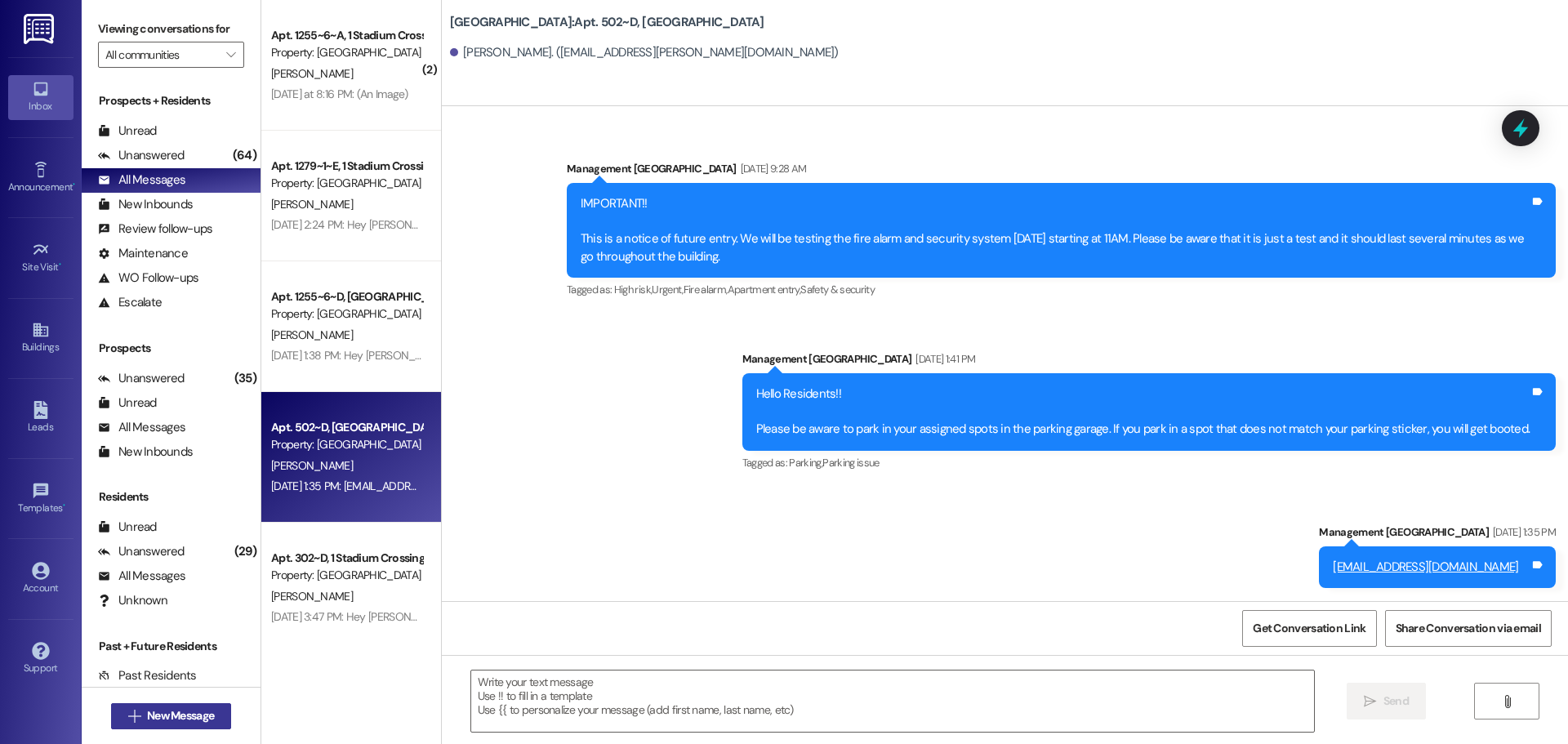
click at [175, 711] on span "New Message" at bounding box center [180, 716] width 67 height 17
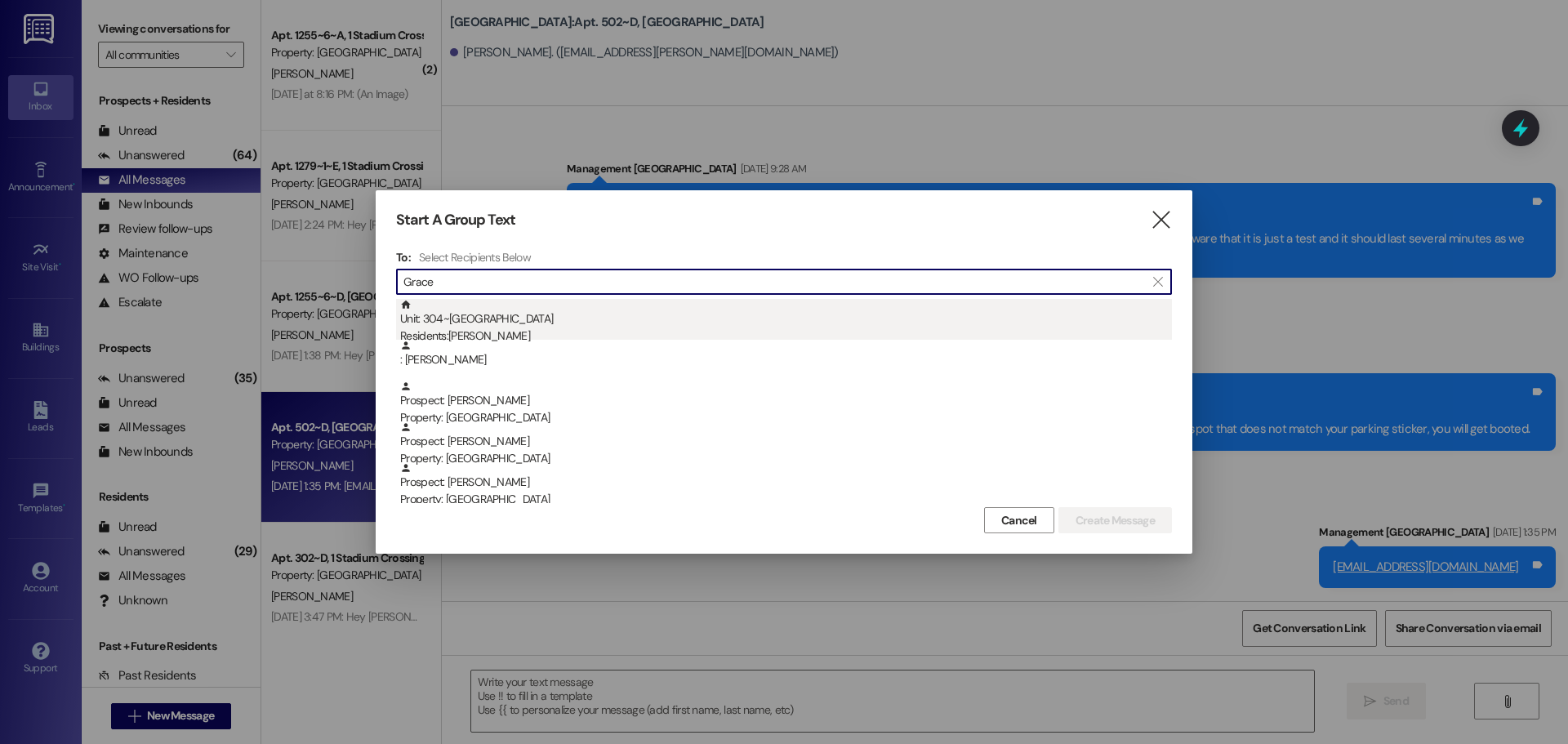
type input "Grace"
click at [432, 328] on div "Residents: [PERSON_NAME]" at bounding box center [785, 336] width 771 height 17
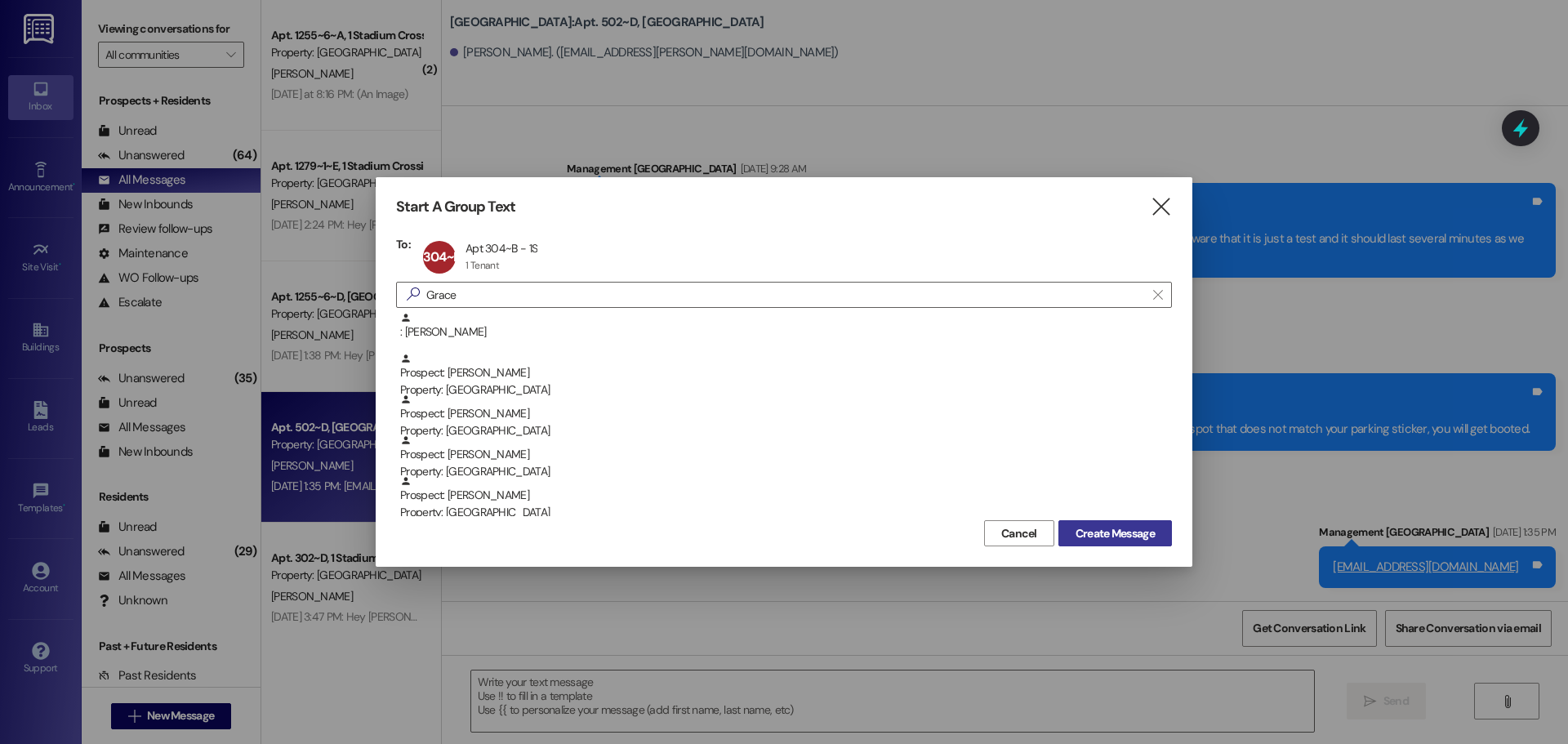
click at [1139, 535] on span "Create Message" at bounding box center [1115, 533] width 79 height 17
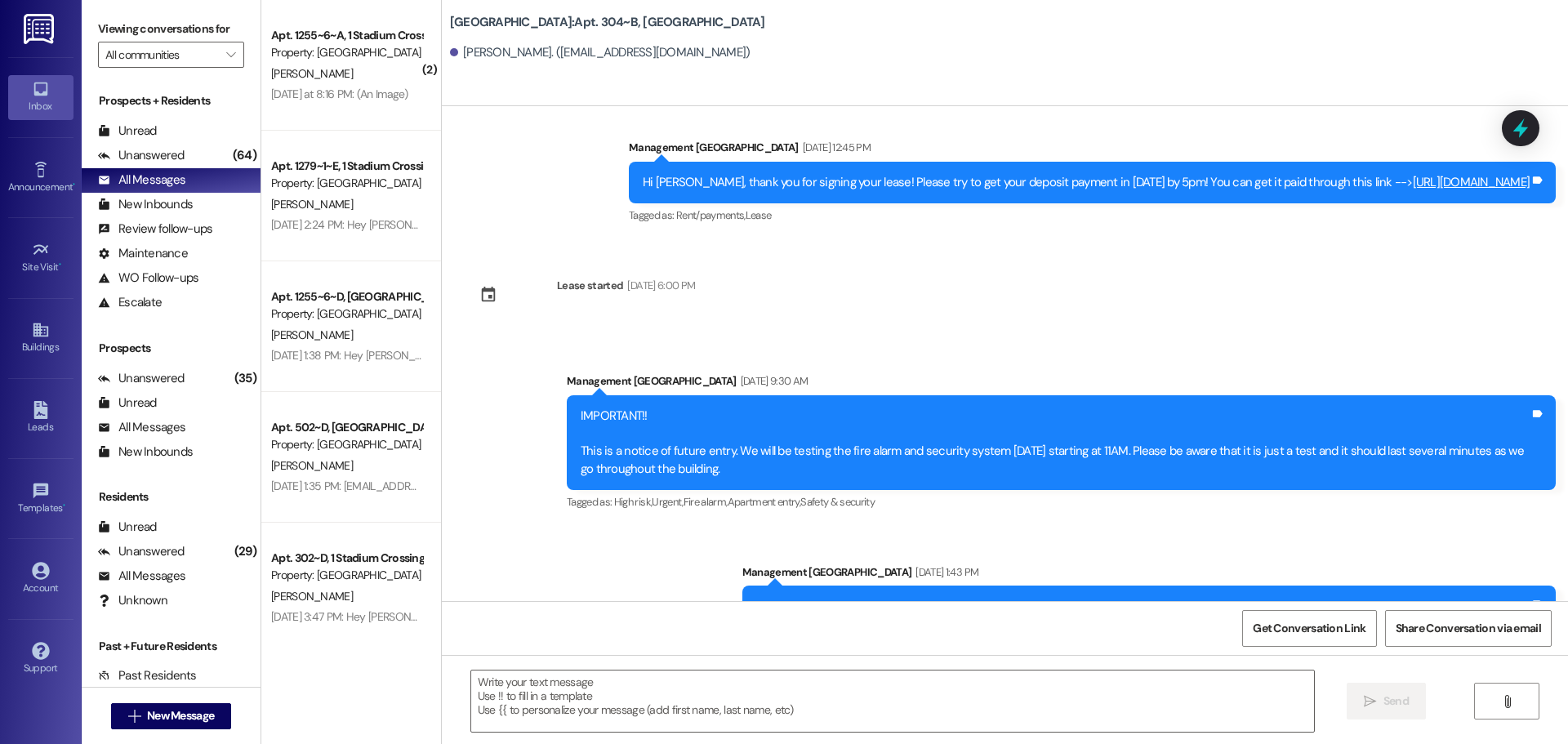
scroll to position [3472, 0]
